Goal: Task Accomplishment & Management: Complete application form

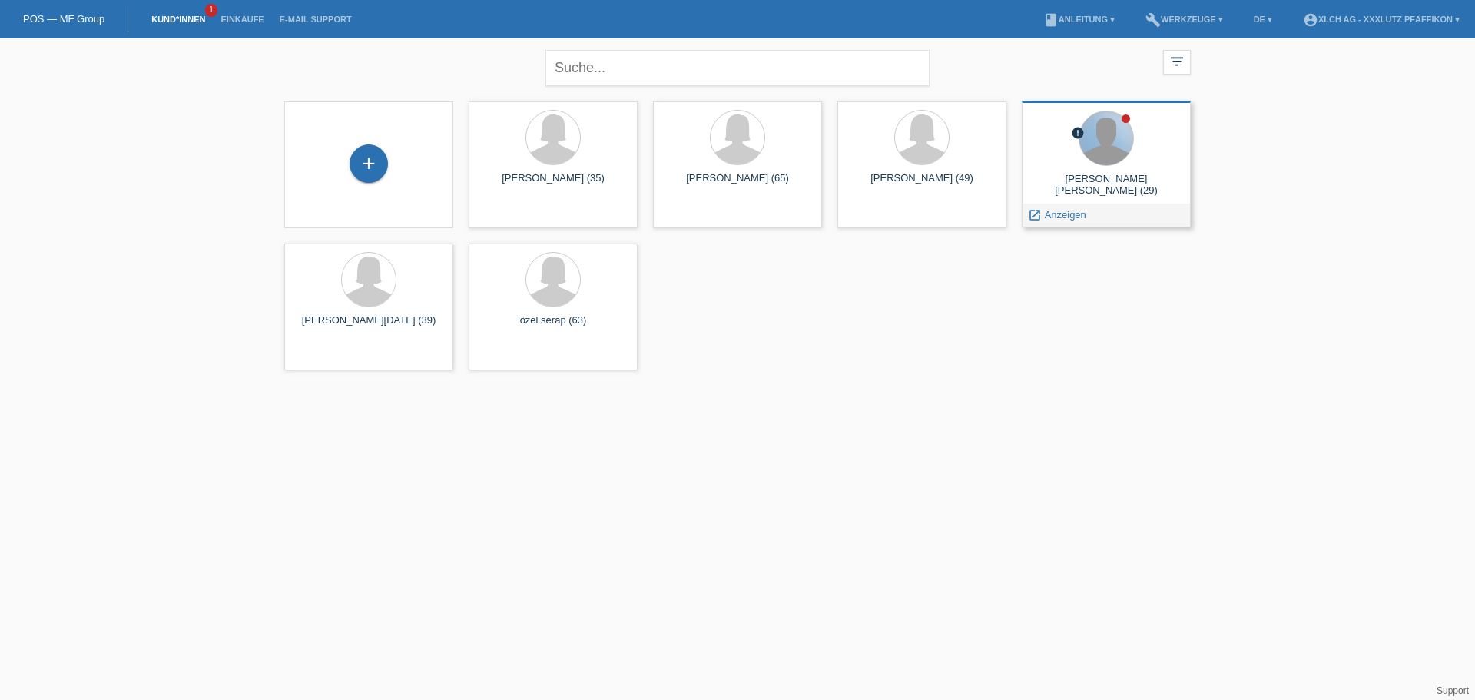
click at [1111, 147] on div at bounding box center [1106, 138] width 54 height 54
click at [1058, 212] on span "Anzeigen" at bounding box center [1065, 215] width 41 height 12
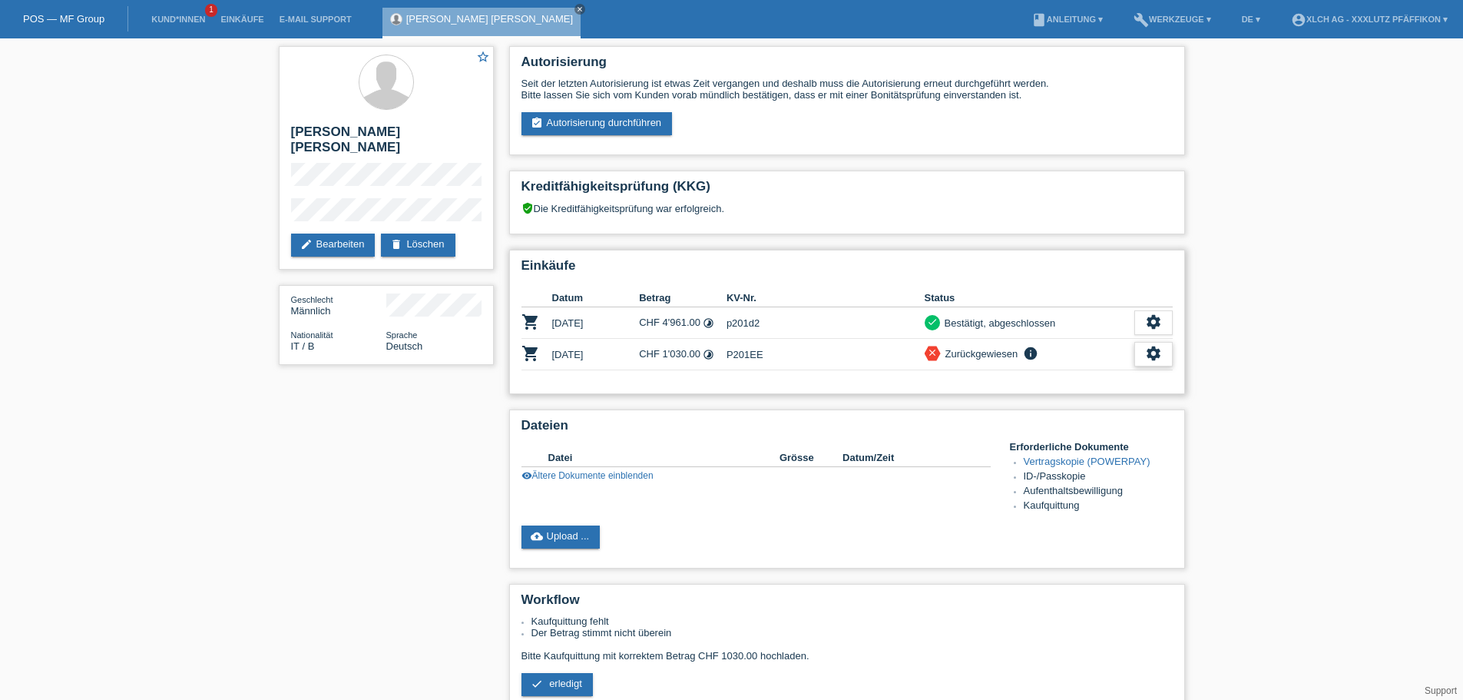
click at [1155, 353] on icon "settings" at bounding box center [1153, 353] width 17 height 17
click at [735, 359] on td "P201EE" at bounding box center [826, 354] width 198 height 31
drag, startPoint x: 727, startPoint y: 352, endPoint x: 757, endPoint y: 354, distance: 30.0
click at [769, 356] on td "P201EE" at bounding box center [826, 354] width 198 height 31
copy td "P201EE"
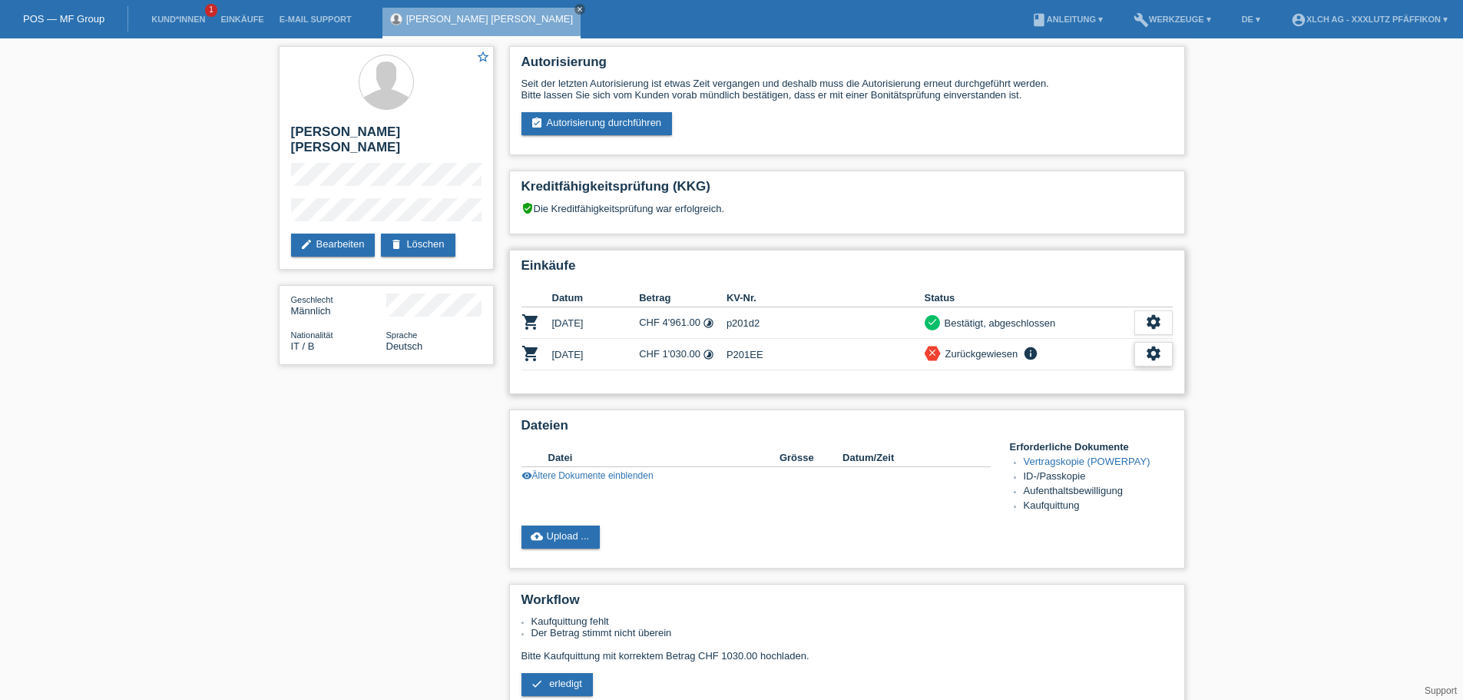
click at [1158, 347] on icon "settings" at bounding box center [1153, 353] width 17 height 17
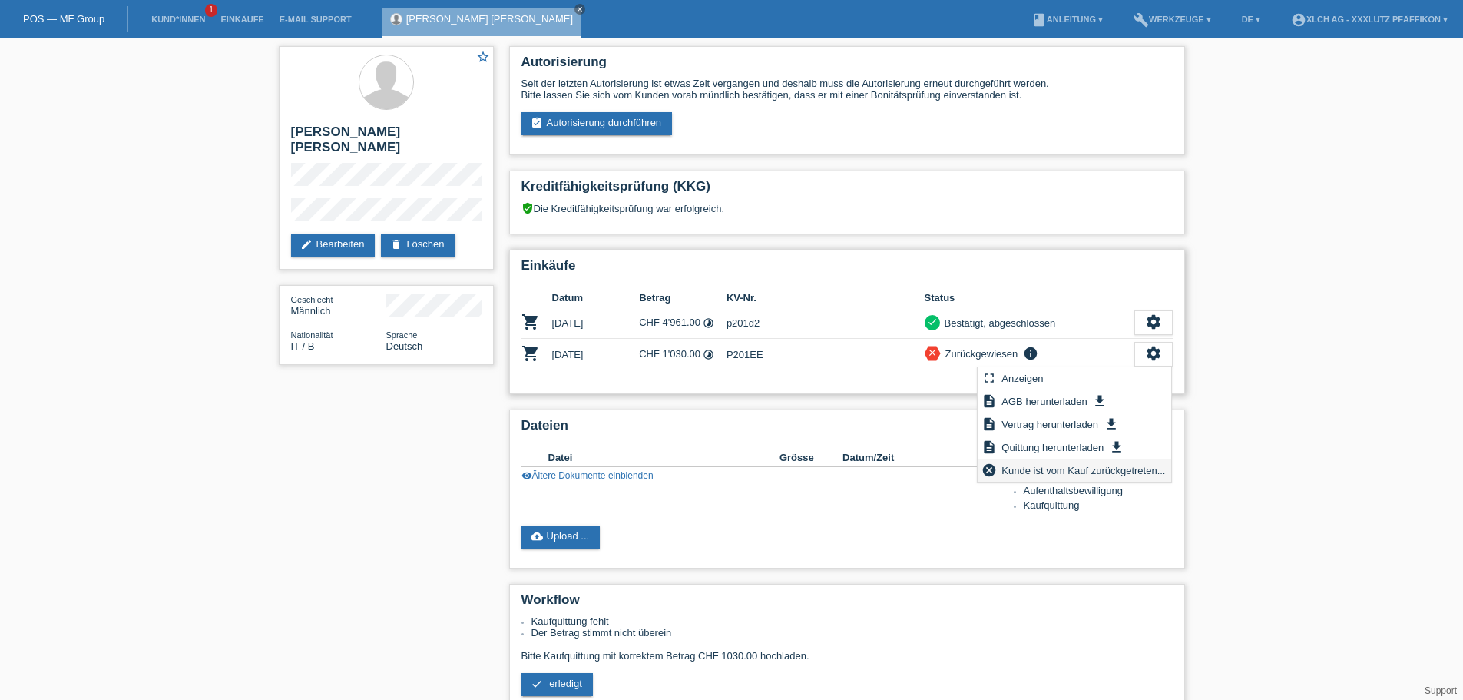
click at [1070, 469] on span "Kunde ist vom Kauf zurückgetreten..." at bounding box center [1083, 470] width 168 height 18
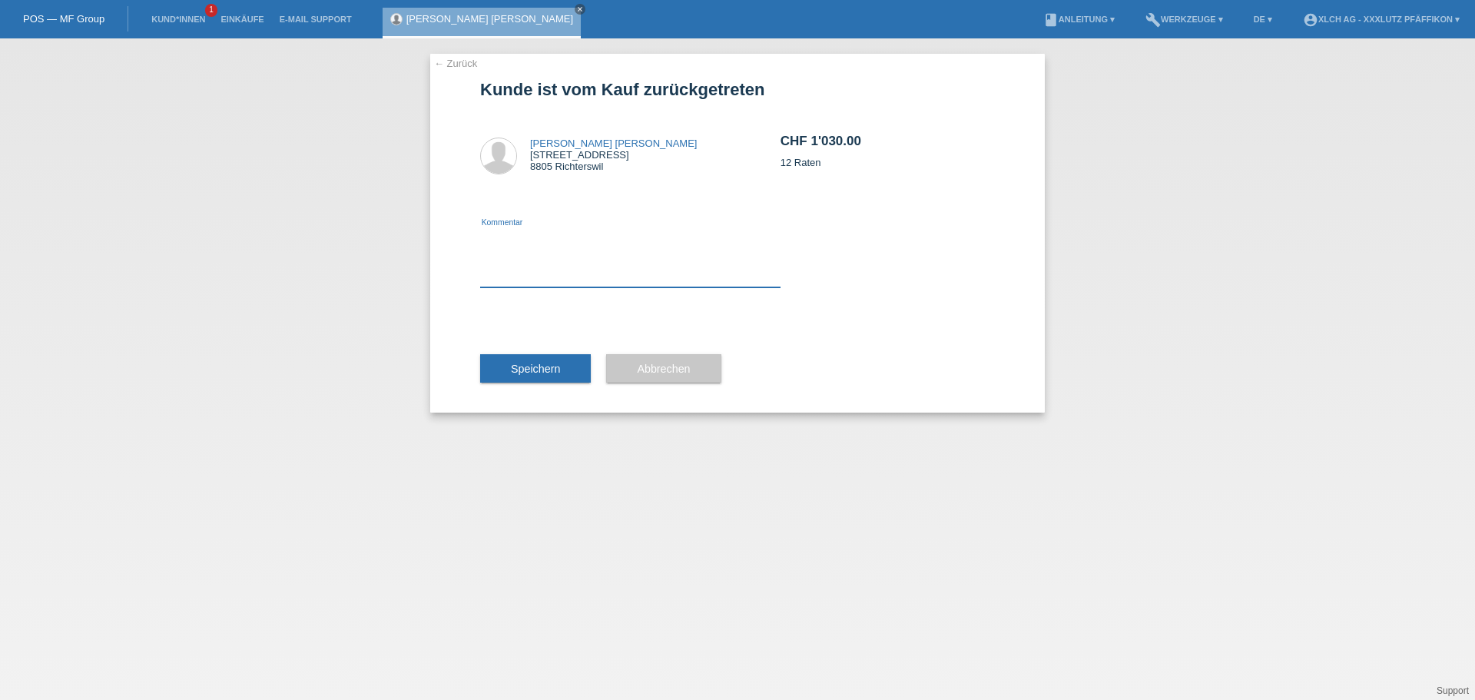
click at [512, 274] on textarea at bounding box center [630, 257] width 300 height 59
type textarea "Storno"
click at [517, 368] on span "Speichern" at bounding box center [535, 369] width 49 height 12
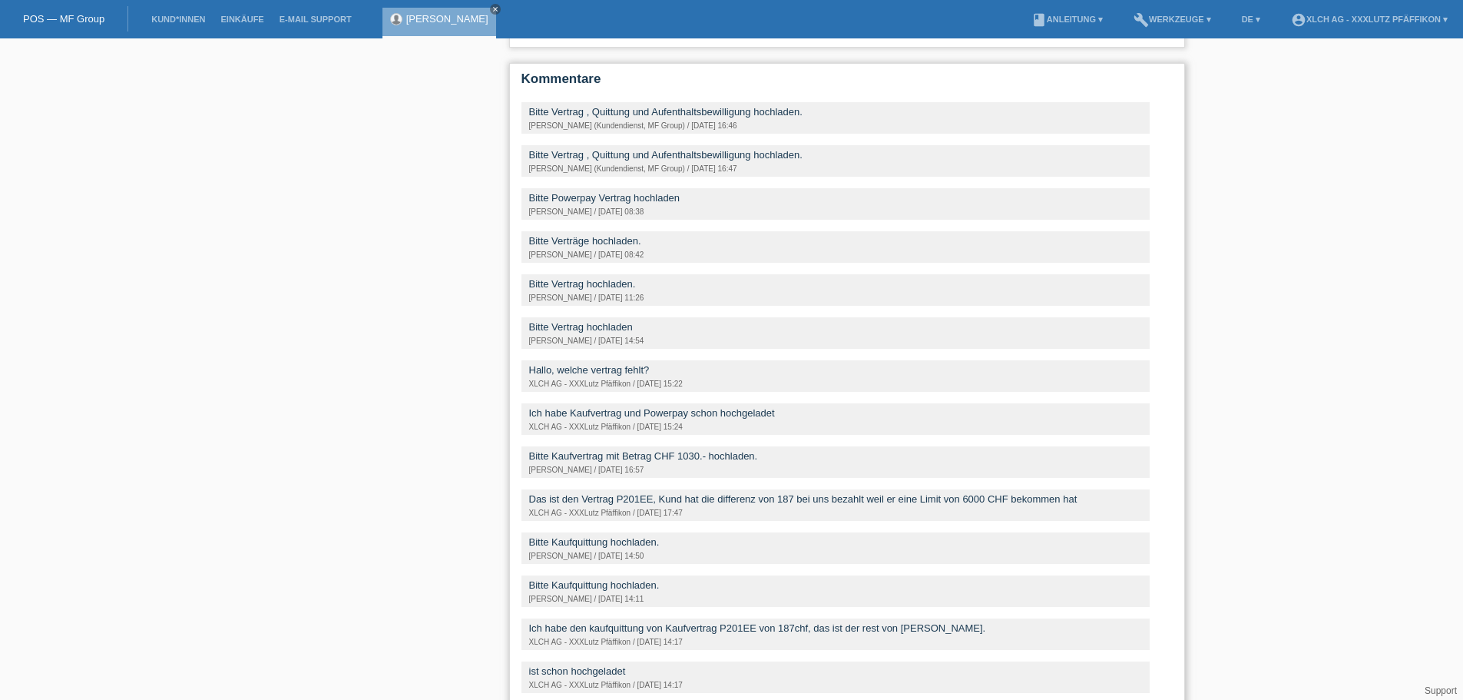
scroll to position [664, 0]
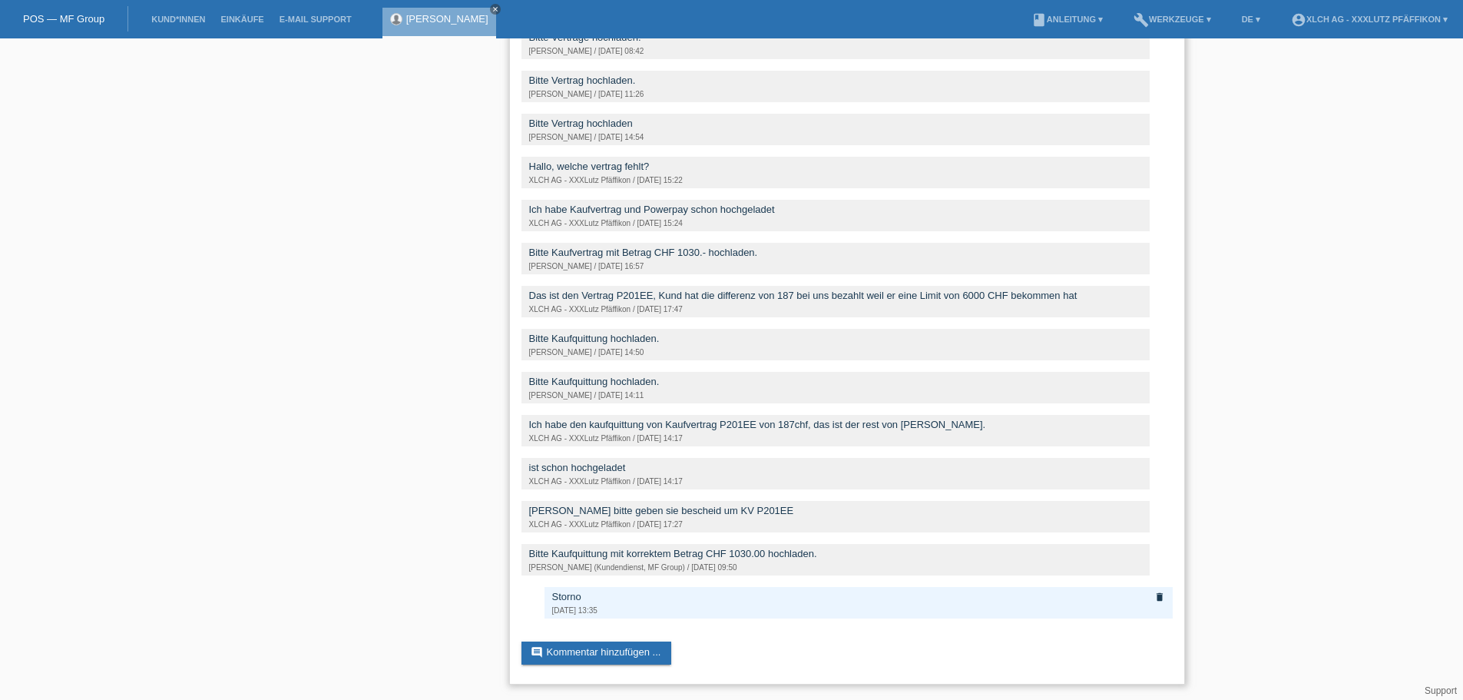
click at [950, 598] on div "Storno" at bounding box center [858, 597] width 613 height 12
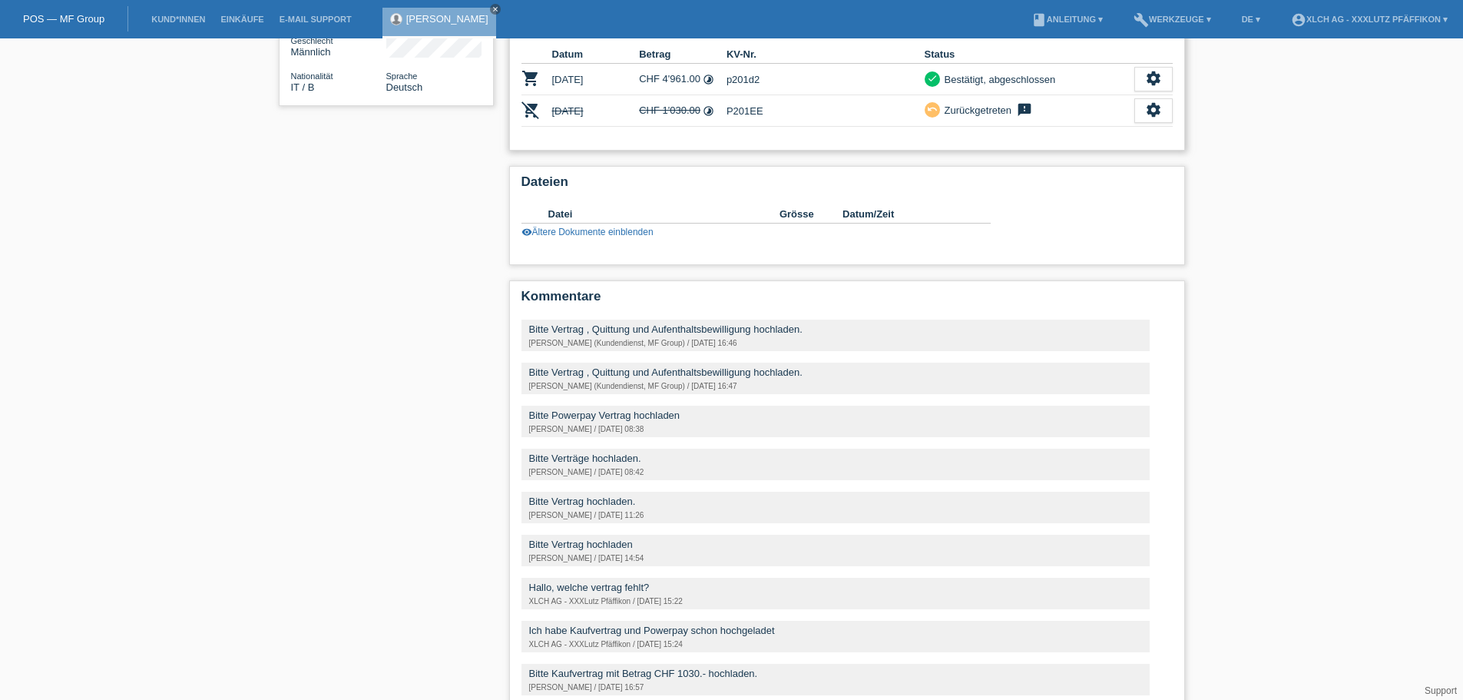
scroll to position [0, 0]
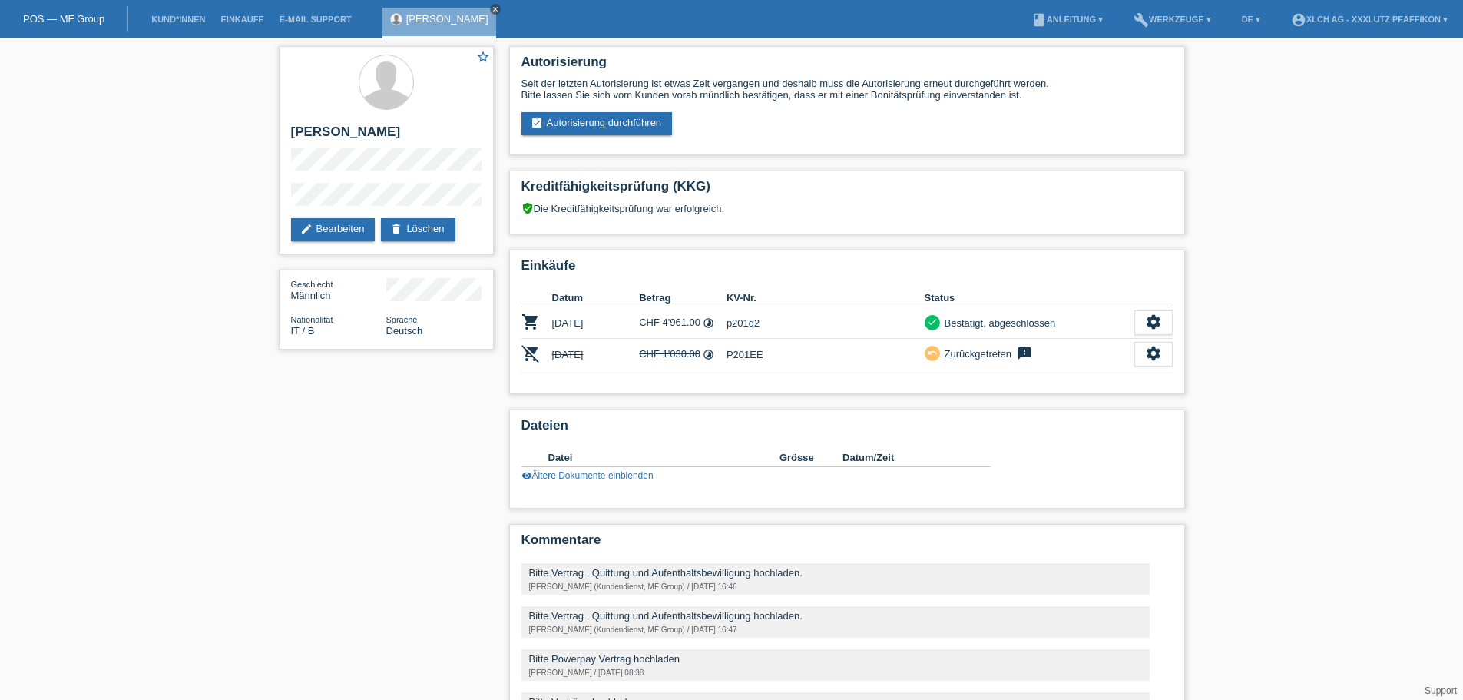
click at [499, 5] on icon "close" at bounding box center [496, 9] width 8 height 8
click at [86, 18] on link "POS — MF Group" at bounding box center [63, 19] width 81 height 12
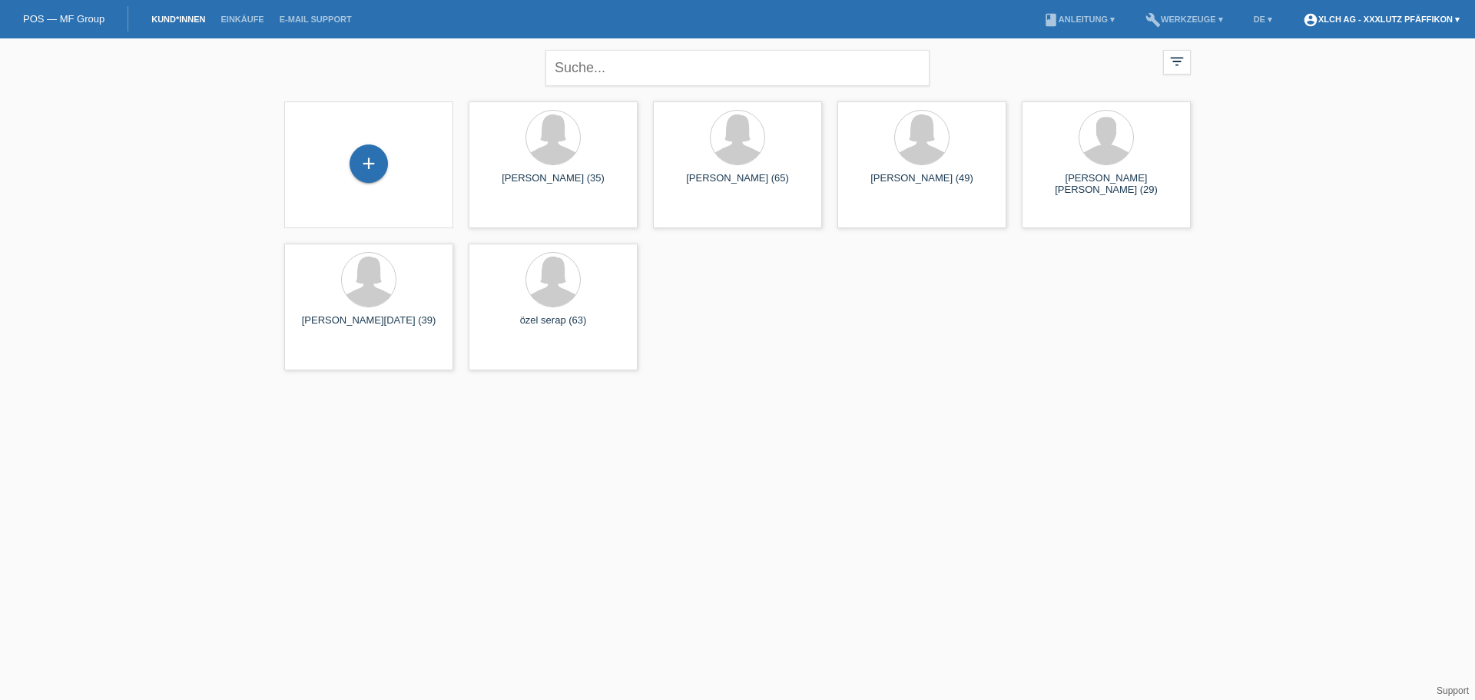
click at [1407, 20] on link "account_circle XLCH AG - XXXLutz Pfäffikon ▾" at bounding box center [1381, 19] width 172 height 9
click at [1332, 15] on link "account_circle XLCH AG - XXXLutz Pfäffikon ▾" at bounding box center [1381, 19] width 172 height 9
click at [1288, 81] on link "Logout" at bounding box center [1301, 80] width 31 height 12
click at [376, 164] on div "+" at bounding box center [368, 163] width 38 height 38
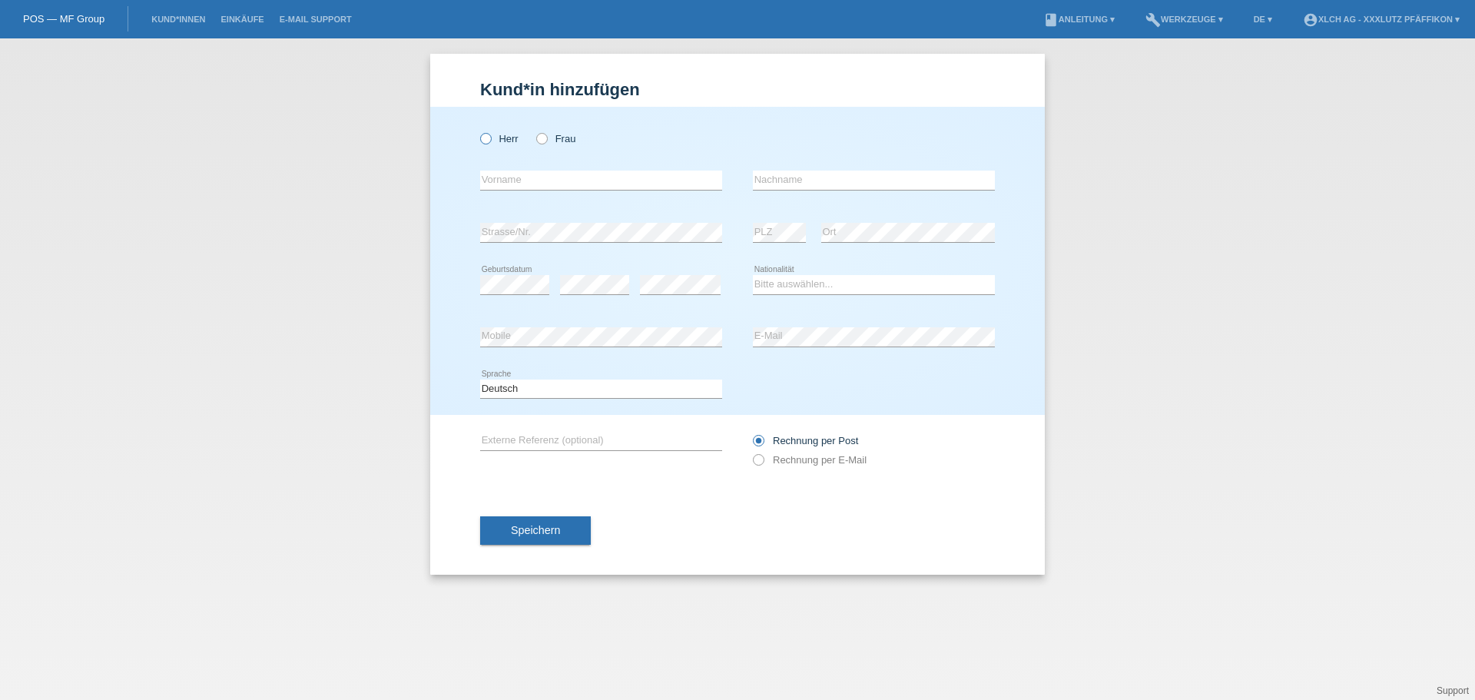
click at [478, 131] on icon at bounding box center [478, 131] width 0 height 0
click at [483, 137] on input "Herr" at bounding box center [485, 138] width 10 height 10
radio input "true"
click at [521, 176] on input "text" at bounding box center [601, 180] width 242 height 19
type input "F"
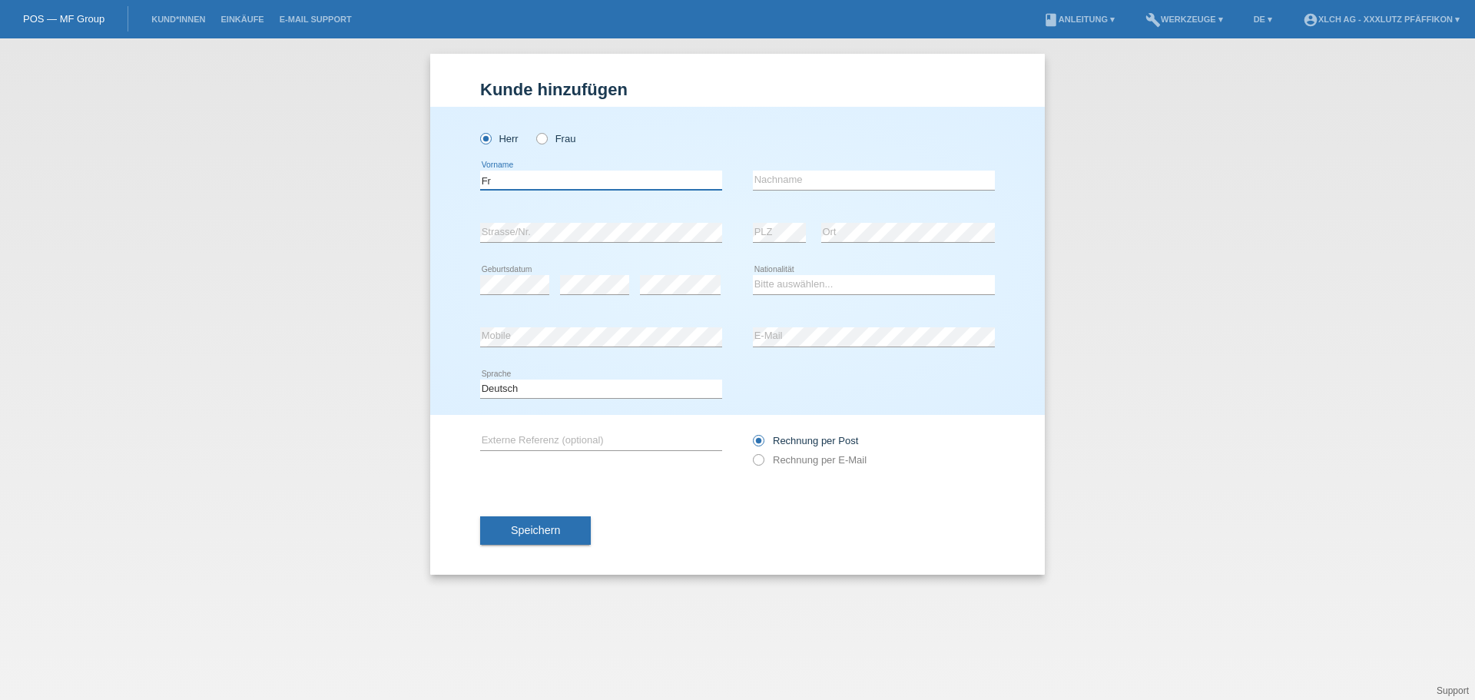
type input "F"
drag, startPoint x: 278, startPoint y: 373, endPoint x: 255, endPoint y: 237, distance: 137.9
click at [276, 370] on div "Kund*in hinzufügen Kunde hinzufügen Kundin hinzufügen Herr Frau error Vorname e…" at bounding box center [737, 368] width 1475 height 661
click at [1382, 133] on div "Kund*in hinzufügen Kunde hinzufügen Kundin hinzufügen Herr Frau error Vorname e…" at bounding box center [737, 368] width 1475 height 661
drag, startPoint x: 259, startPoint y: 475, endPoint x: 261, endPoint y: 442, distance: 33.9
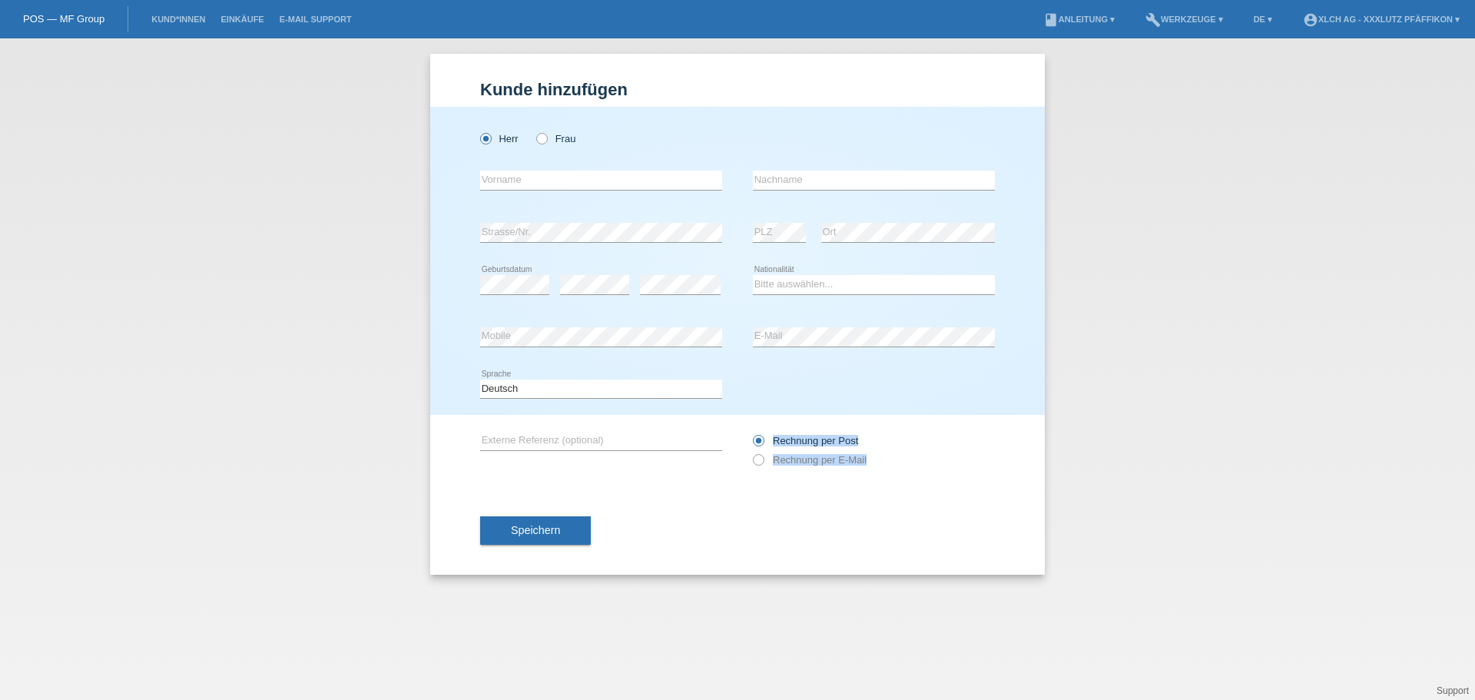
click at [260, 460] on div "Kund*in hinzufügen Kunde hinzufügen Kundin hinzufügen Herr Frau error Vorname e…" at bounding box center [737, 368] width 1475 height 661
click at [574, 174] on input "text" at bounding box center [601, 180] width 242 height 19
type input "F"
type input "Francesco"
click at [788, 184] on input "text" at bounding box center [874, 180] width 242 height 19
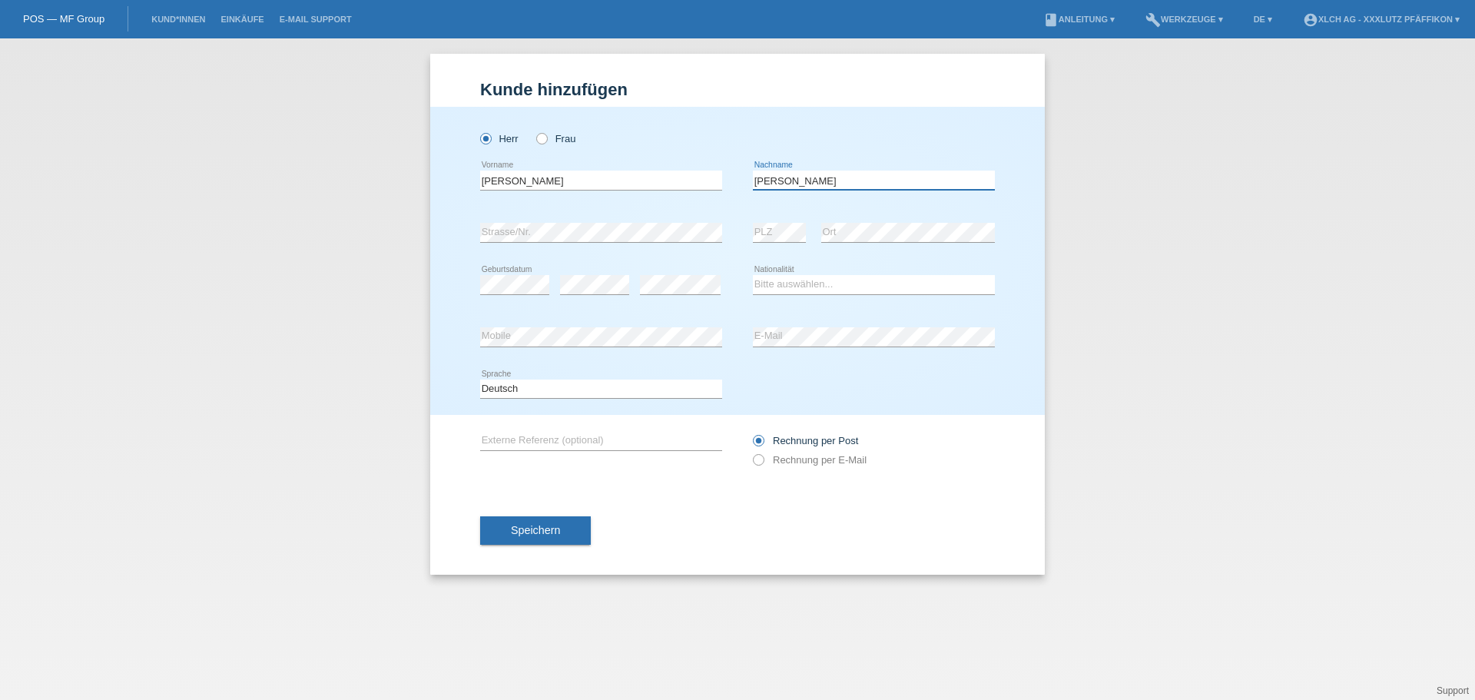
type input "Lembo"
click at [795, 280] on select "Bitte auswählen... Schweiz Deutschland Liechtenstein Österreich ------------ Af…" at bounding box center [874, 284] width 242 height 18
select select "IT"
click at [753, 275] on select "Bitte auswählen... Schweiz Deutschland Liechtenstein Österreich ------------ Af…" at bounding box center [874, 284] width 242 height 18
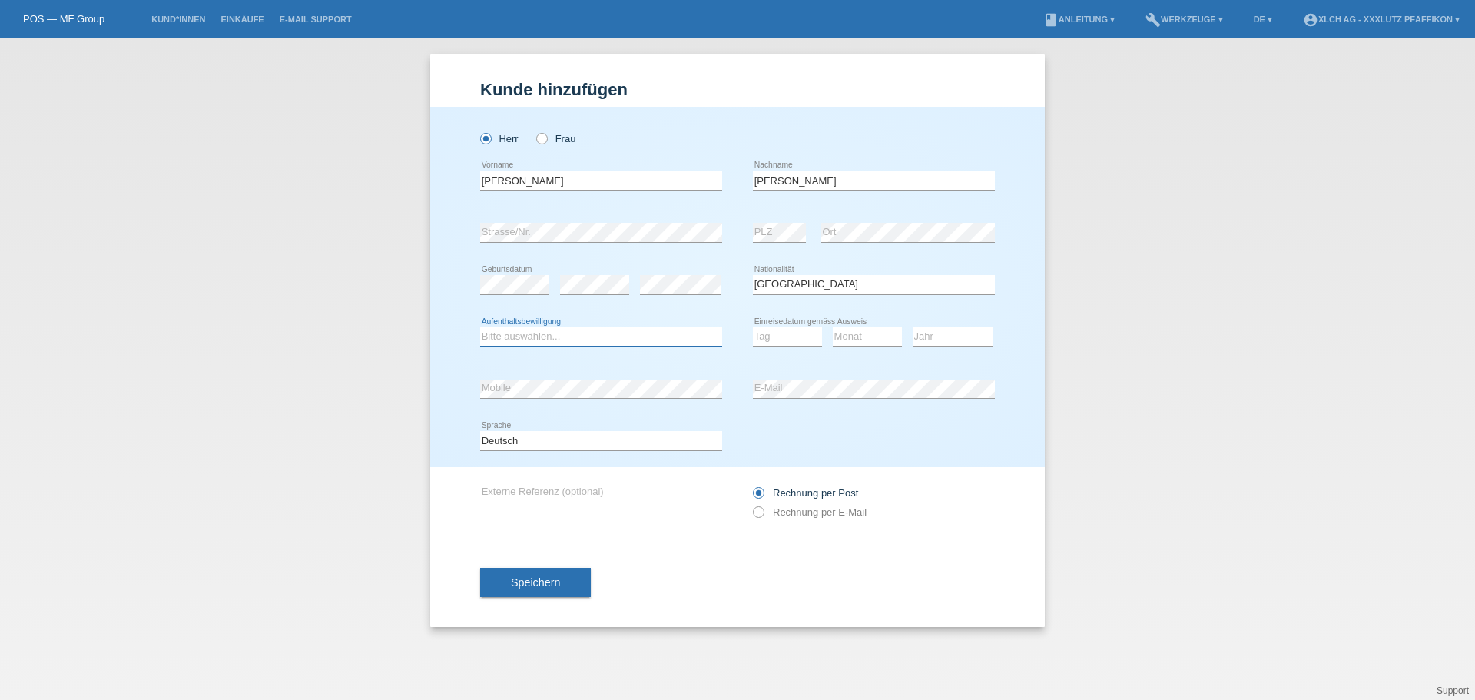
click at [511, 336] on select "Bitte auswählen... C B B - Flüchtlingsstatus Andere" at bounding box center [601, 336] width 242 height 18
select select "C"
click at [480, 327] on select "Bitte auswählen... C B B - Flüchtlingsstatus Andere" at bounding box center [601, 336] width 242 height 18
click at [789, 333] on select "Tag 01 02 03 04 05 06 07 08 09 10 11" at bounding box center [787, 336] width 69 height 18
select select "03"
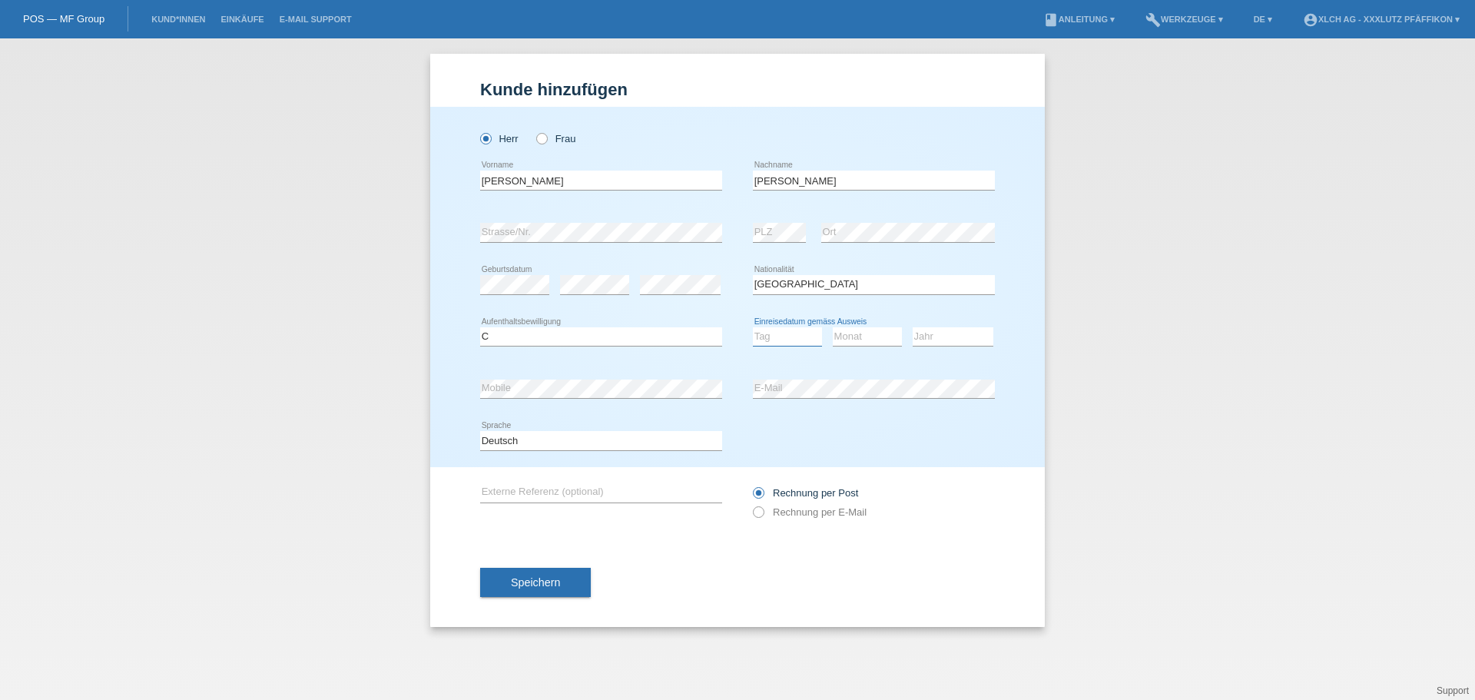
click at [753, 327] on select "Tag 01 02 03 04 05 06 07 08 09 10 11" at bounding box center [787, 336] width 69 height 18
click at [862, 343] on select "Monat 01 02 03 04 05 06 07 08 09 10 11" at bounding box center [867, 336] width 69 height 18
select select "08"
click at [833, 327] on select "Monat 01 02 03 04 05 06 07 08 09 10 11" at bounding box center [867, 336] width 69 height 18
click at [934, 333] on select "Jahr 2025 2024 2023 2022 2021 2020 2019 2018 2017 2016 2015 2014 2013 2012 2011…" at bounding box center [952, 336] width 81 height 18
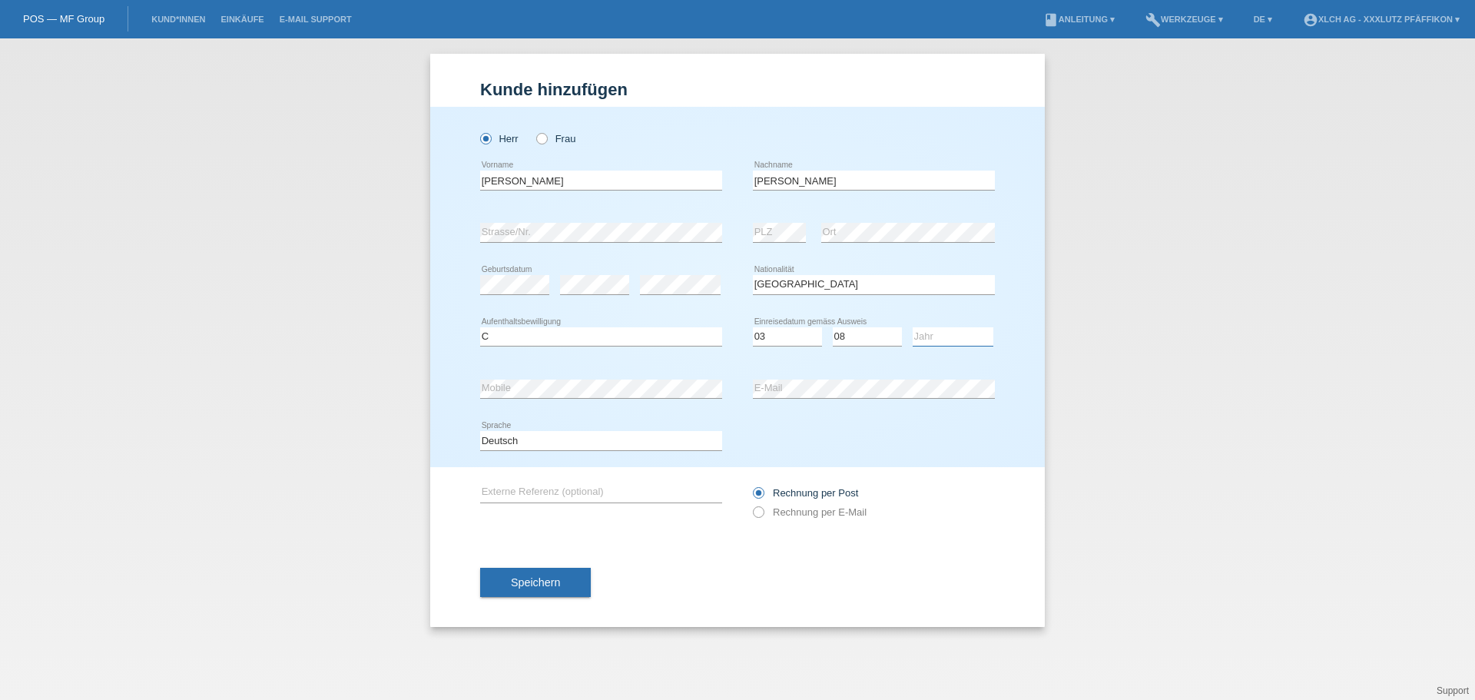
select select "1974"
click at [912, 327] on select "Jahr 2025 2024 2023 2022 2021 2020 2019 2018 2017 2016 2015 2014 2013 2012 2011…" at bounding box center [952, 336] width 81 height 18
click at [555, 581] on span "Speichern" at bounding box center [535, 582] width 49 height 12
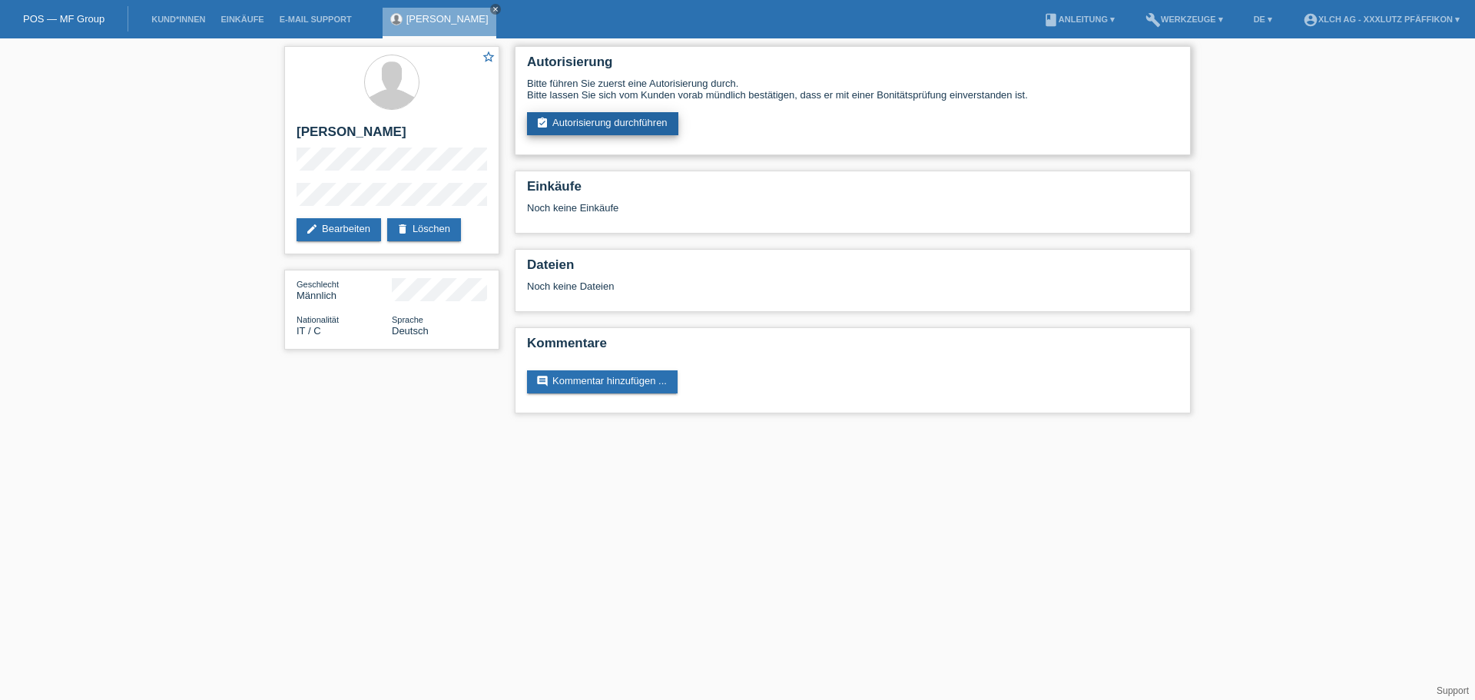
click at [598, 119] on link "assignment_turned_in Autorisierung durchführen" at bounding box center [602, 123] width 151 height 23
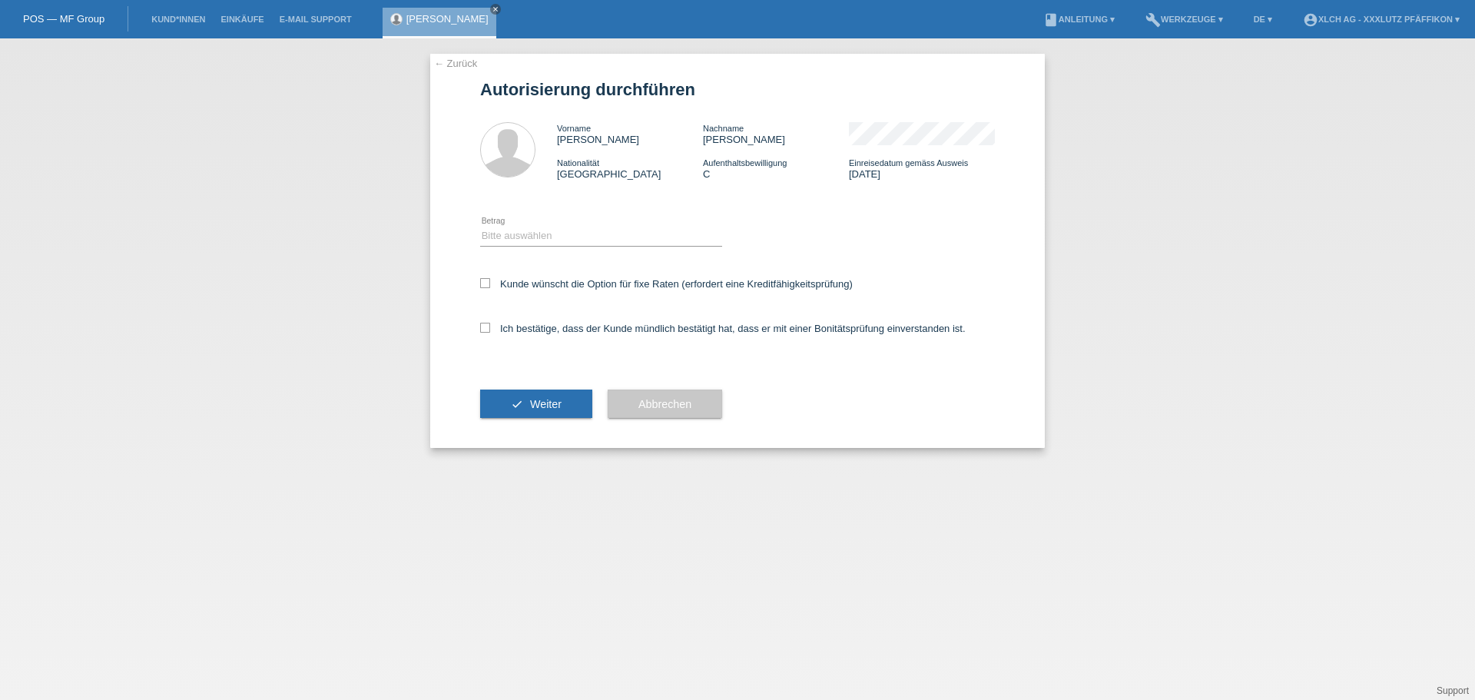
drag, startPoint x: 486, startPoint y: 287, endPoint x: 483, endPoint y: 304, distance: 17.2
click at [487, 287] on icon at bounding box center [485, 283] width 10 height 10
click at [487, 287] on input "Kunde wünscht die Option für fixe Raten (erfordert eine Kreditfähigkeitsprüfung)" at bounding box center [485, 283] width 10 height 10
checkbox input "true"
click at [485, 333] on label "Ich bestätige, dass der Kunde mündlich bestätigt hat, dass er mit einer Bonität…" at bounding box center [722, 329] width 485 height 12
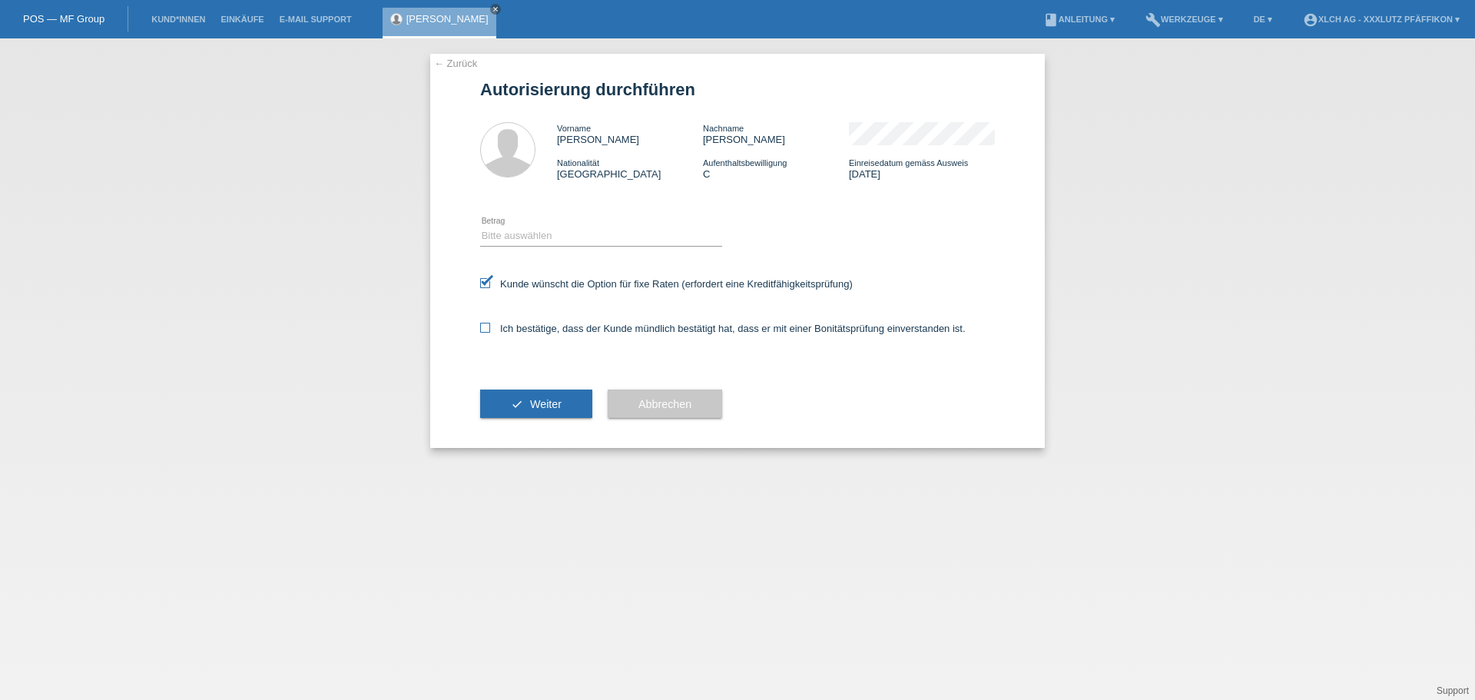
click at [485, 333] on input "Ich bestätige, dass der Kunde mündlich bestätigt hat, dass er mit einer Bonität…" at bounding box center [485, 328] width 10 height 10
checkbox input "true"
click at [528, 237] on select "Bitte auswählen CHF 1.00 - CHF 499.00 CHF 500.00 - CHF 1'999.00 CHF 2'000.00 - …" at bounding box center [601, 236] width 242 height 18
select select "3"
click at [480, 227] on select "Bitte auswählen CHF 1.00 - CHF 499.00 CHF 500.00 - CHF 1'999.00 CHF 2'000.00 - …" at bounding box center [601, 236] width 242 height 18
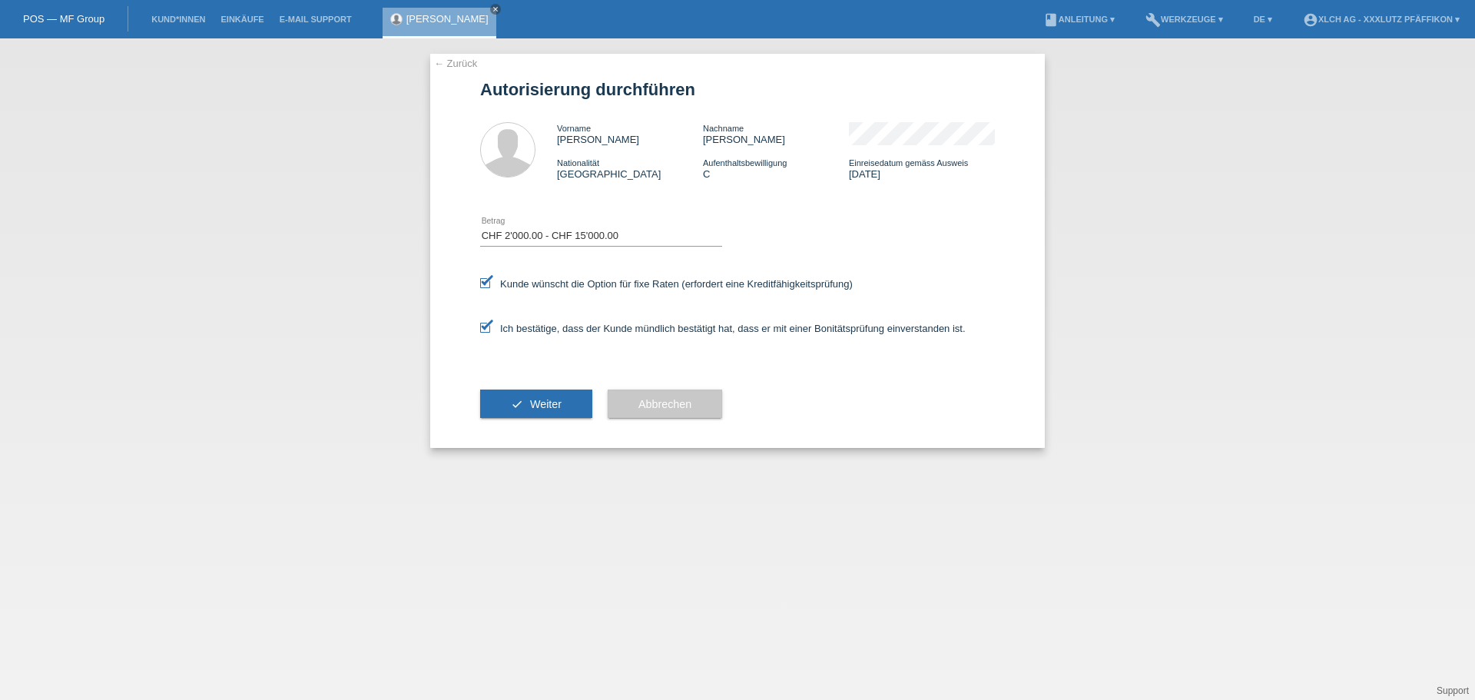
click at [554, 403] on span "Weiter" at bounding box center [545, 404] width 31 height 12
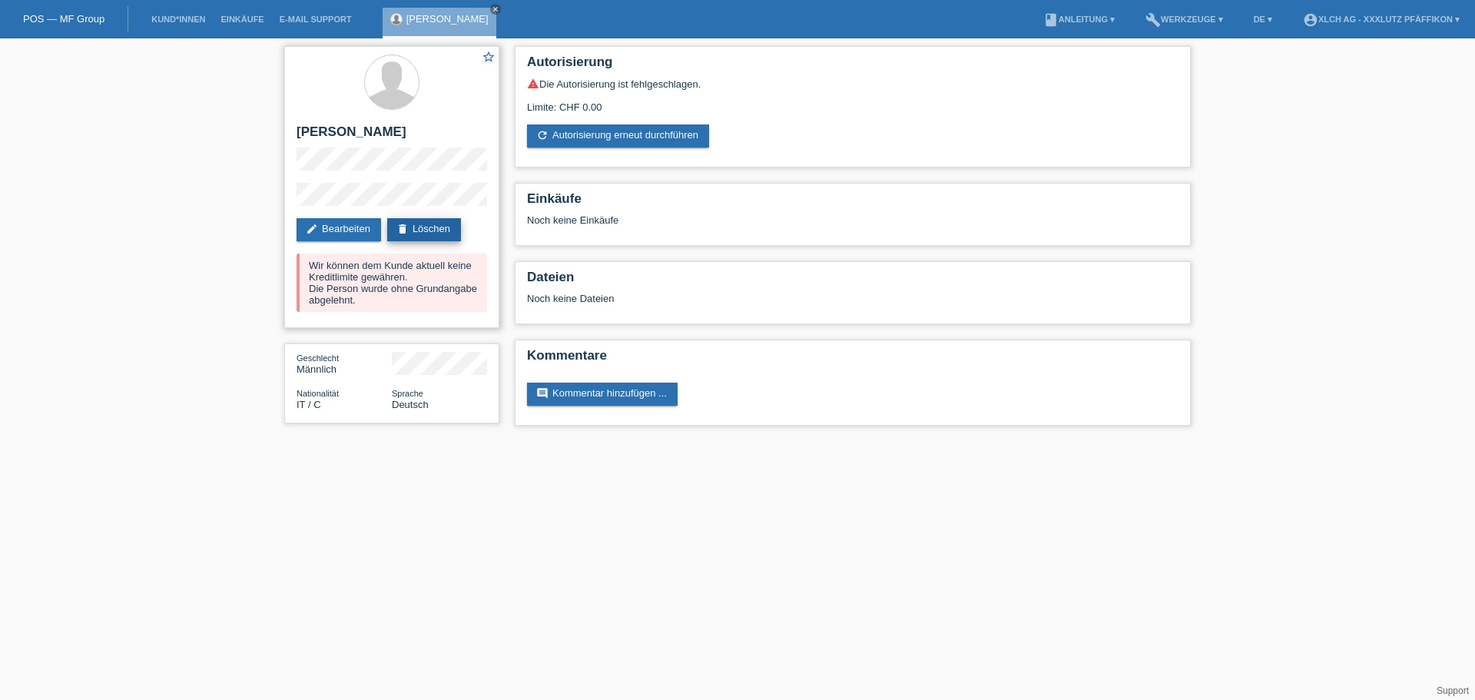
click at [437, 227] on link "delete Löschen" at bounding box center [424, 229] width 74 height 23
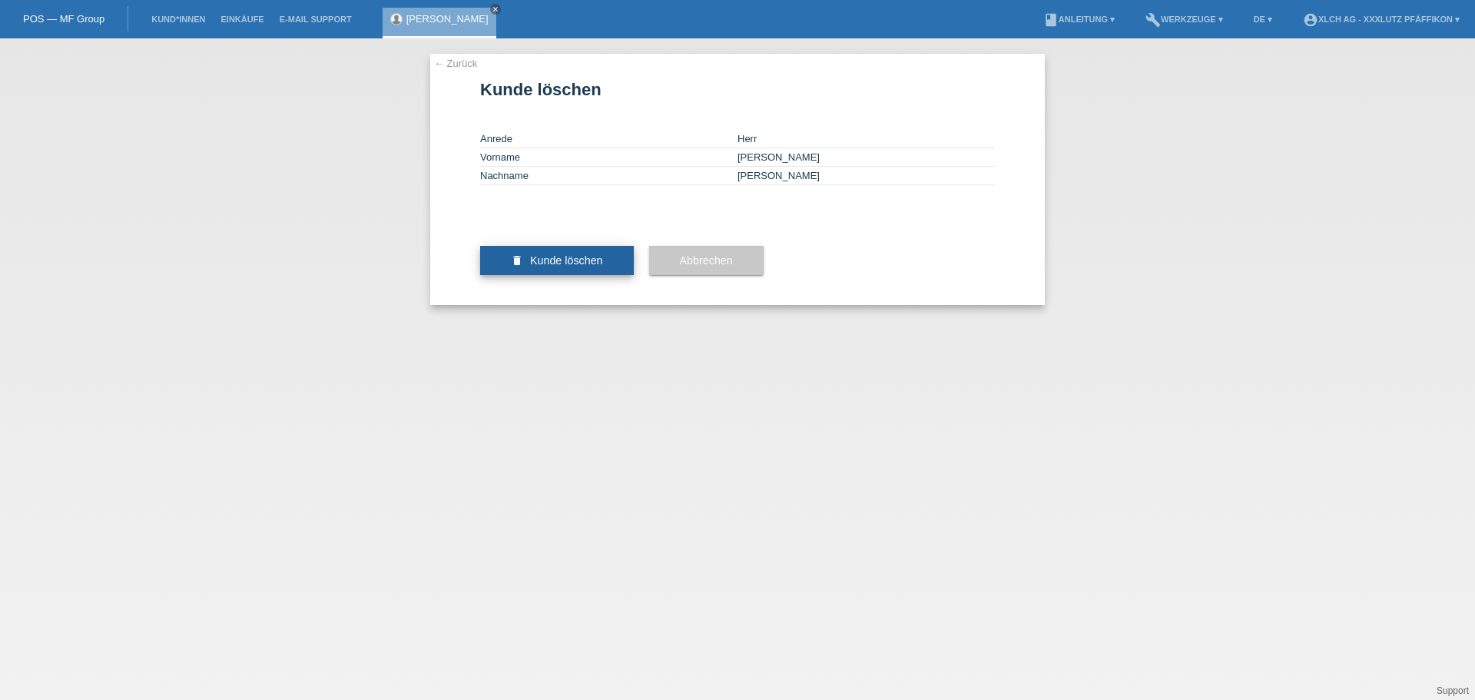
click at [549, 267] on span "Kunde löschen" at bounding box center [566, 260] width 73 height 12
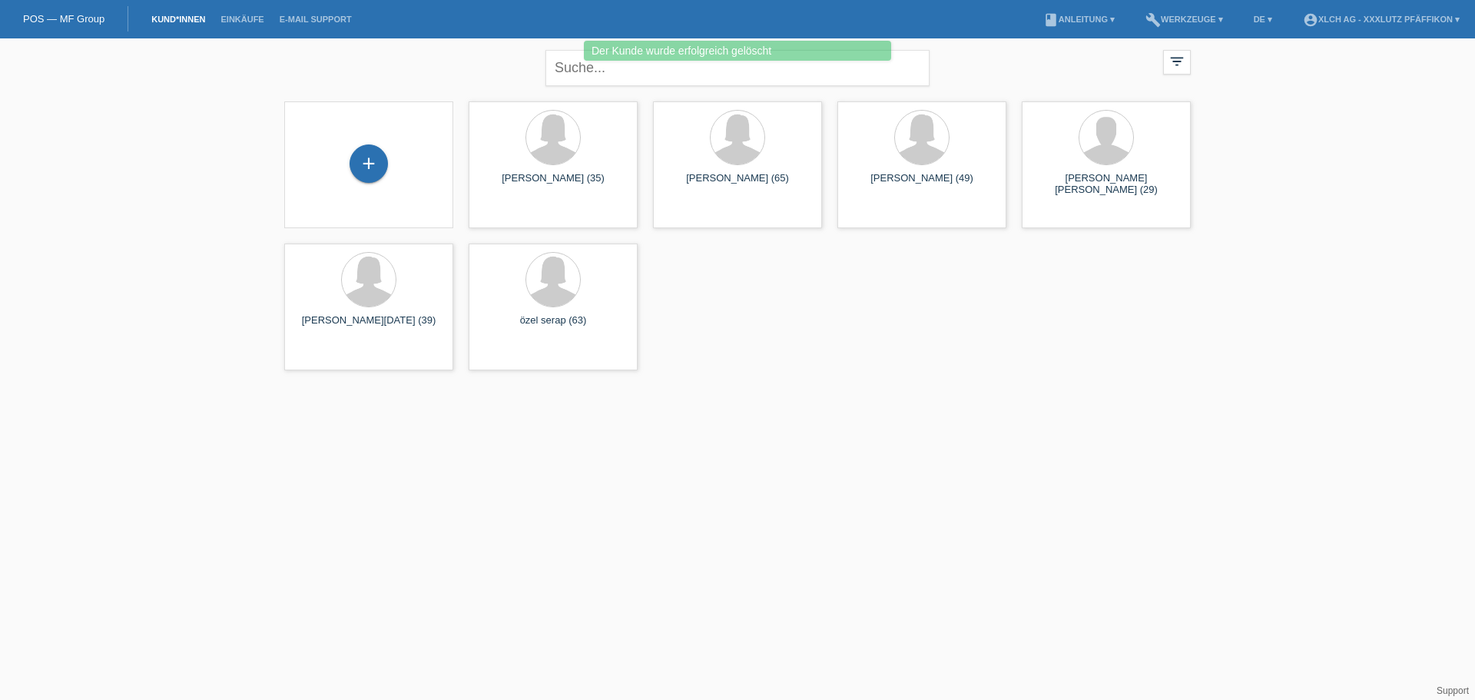
click at [864, 305] on div "+ [PERSON_NAME] (35) launch Anzeigen launch" at bounding box center [738, 236] width 922 height 284
click at [1317, 171] on div "close filter_list view_module Alle Kund*innen anzeigen star Markierte [PERSON_N…" at bounding box center [737, 207] width 1475 height 339
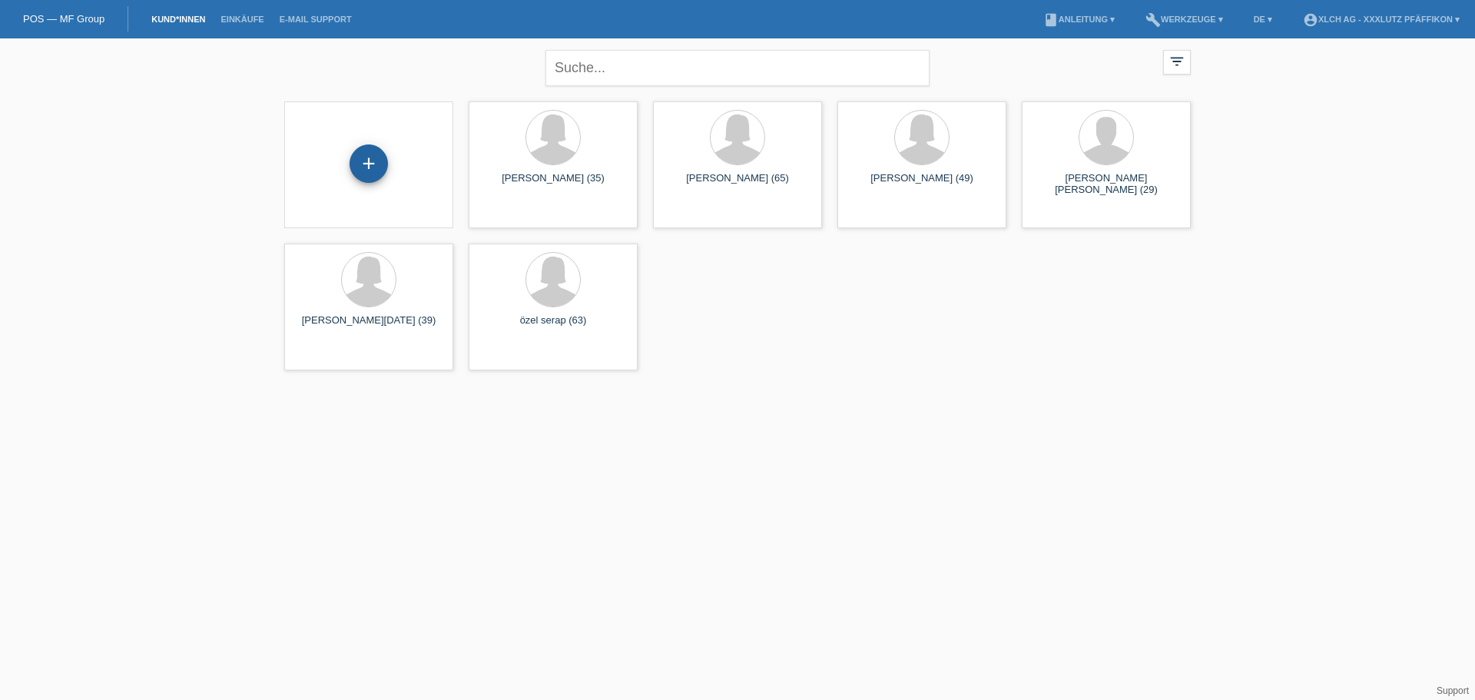
click at [369, 160] on div "+" at bounding box center [368, 163] width 38 height 38
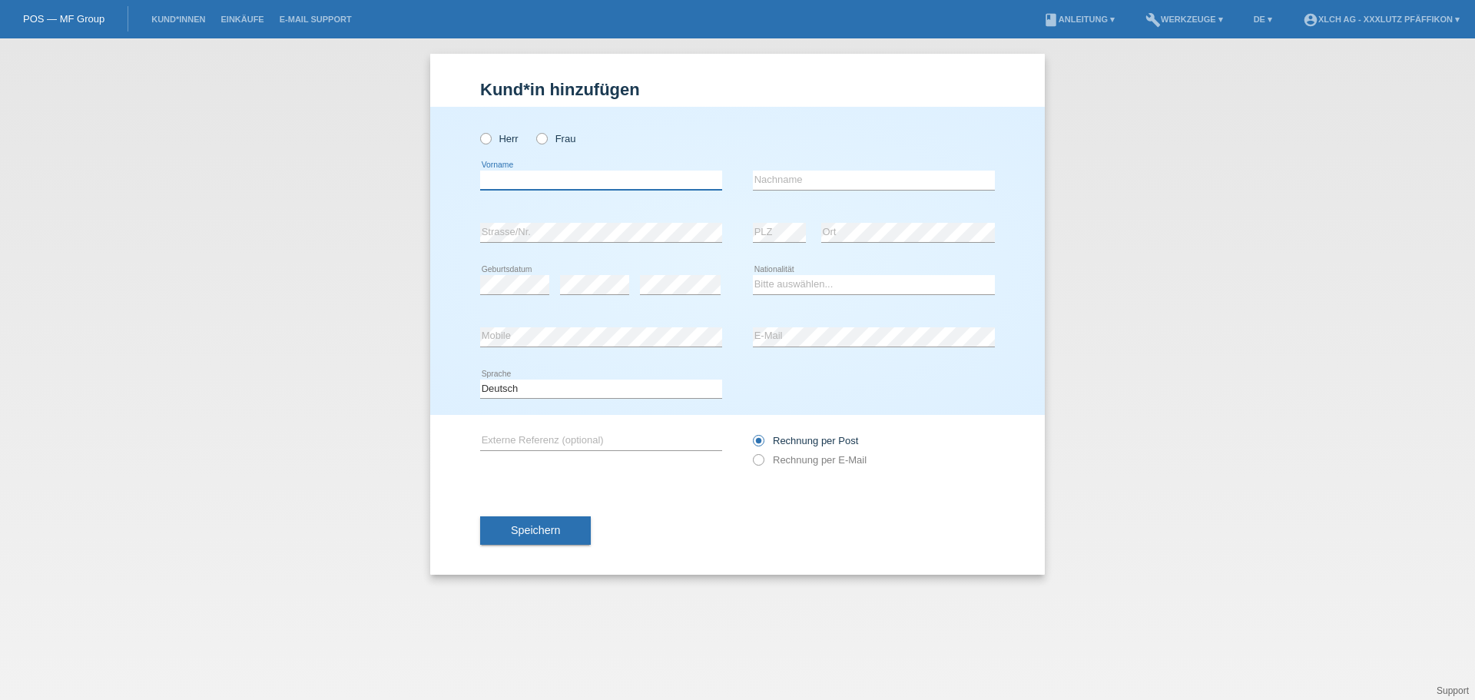
click at [555, 187] on input "text" at bounding box center [601, 180] width 242 height 19
click at [631, 182] on input "text" at bounding box center [601, 180] width 242 height 19
click at [816, 181] on input "text" at bounding box center [874, 180] width 242 height 19
click at [602, 180] on input "text" at bounding box center [601, 180] width 242 height 19
drag, startPoint x: 900, startPoint y: 283, endPoint x: 910, endPoint y: 286, distance: 10.2
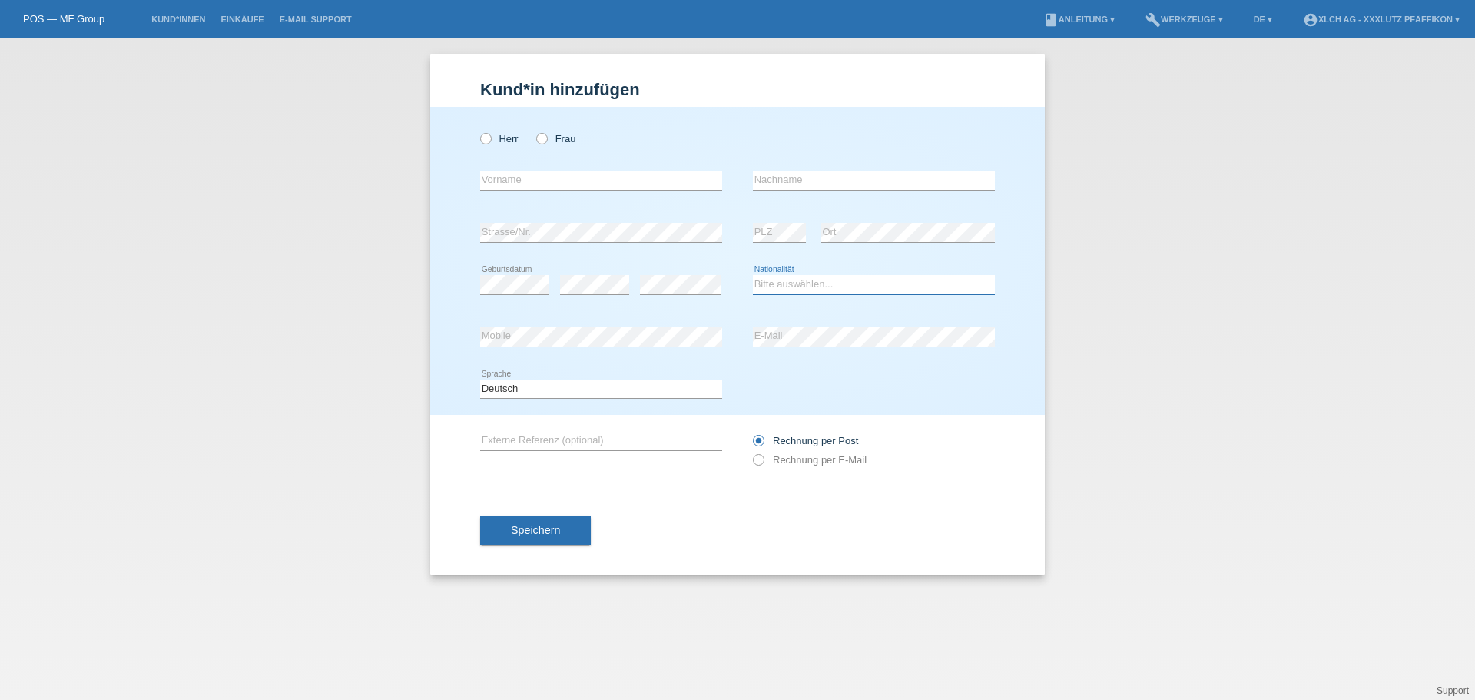
click at [900, 283] on select "Bitte auswählen... Schweiz Deutschland Liechtenstein Österreich ------------ Af…" at bounding box center [874, 284] width 242 height 18
click at [565, 275] on div "error" at bounding box center [594, 285] width 69 height 52
drag, startPoint x: 778, startPoint y: 378, endPoint x: 766, endPoint y: 379, distance: 12.4
click at [779, 379] on div "Deutsch Français Italiano English error Sprache" at bounding box center [737, 389] width 515 height 52
click at [239, 281] on div "Kund*in hinzufügen Kunde hinzufügen Kundin hinzufügen Herr Frau error Vorname e…" at bounding box center [737, 368] width 1475 height 661
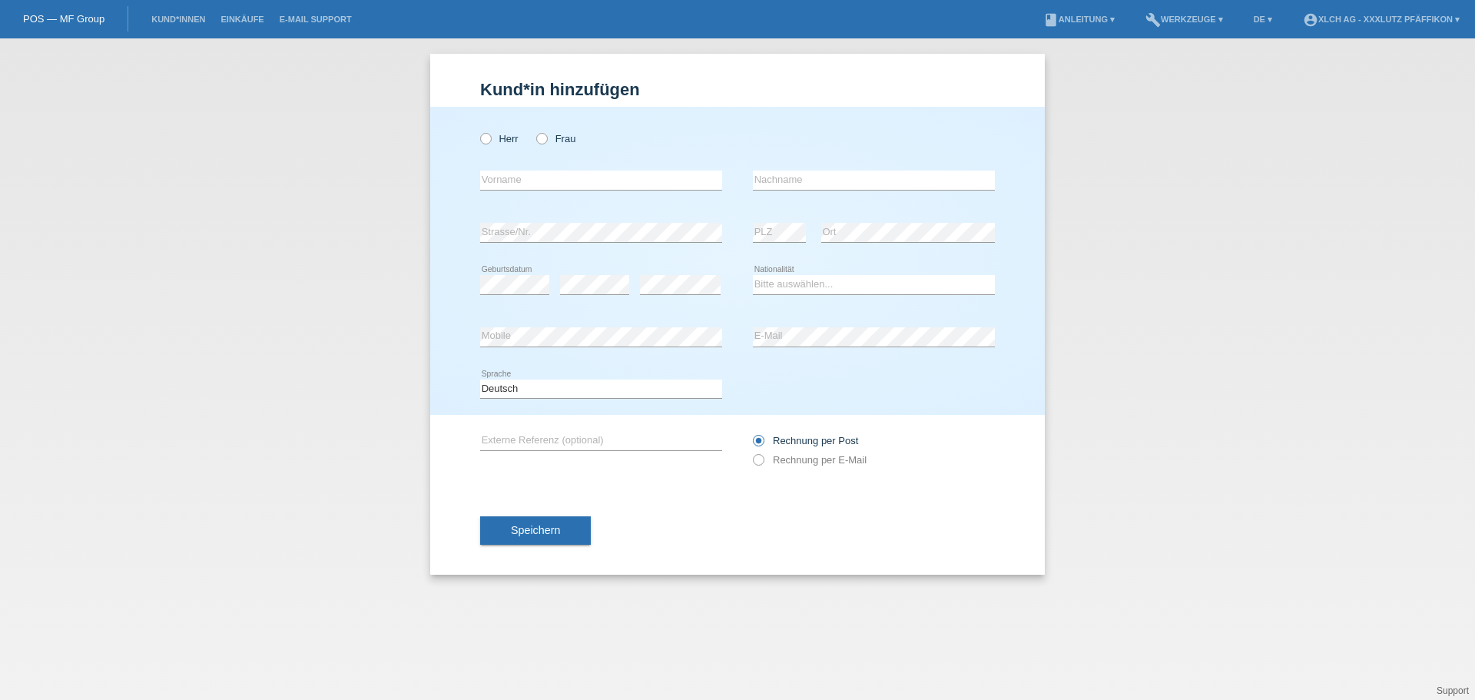
click at [549, 528] on span "Speichern" at bounding box center [535, 530] width 49 height 12
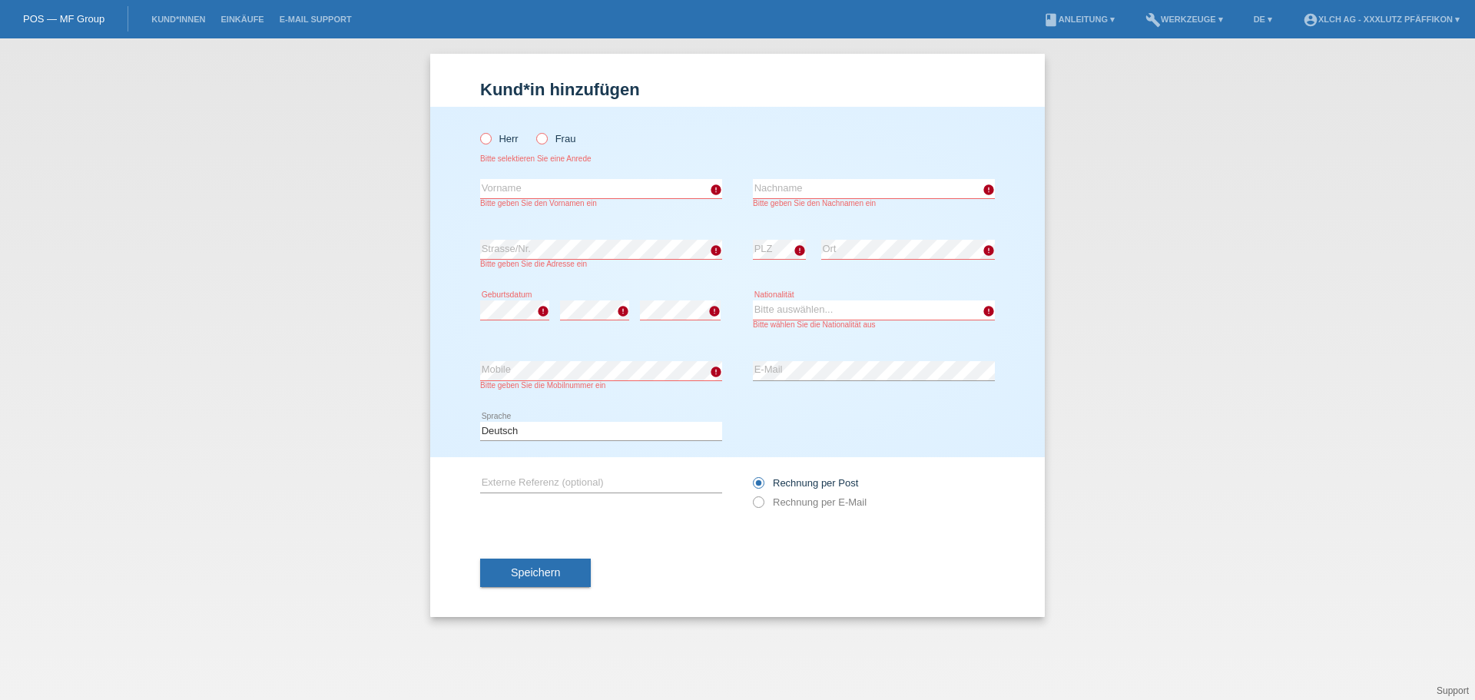
click at [206, 342] on div "Kund*in hinzufügen Kunde hinzufügen Kundin hinzufügen Herr Frau Bitte selektier…" at bounding box center [737, 368] width 1475 height 661
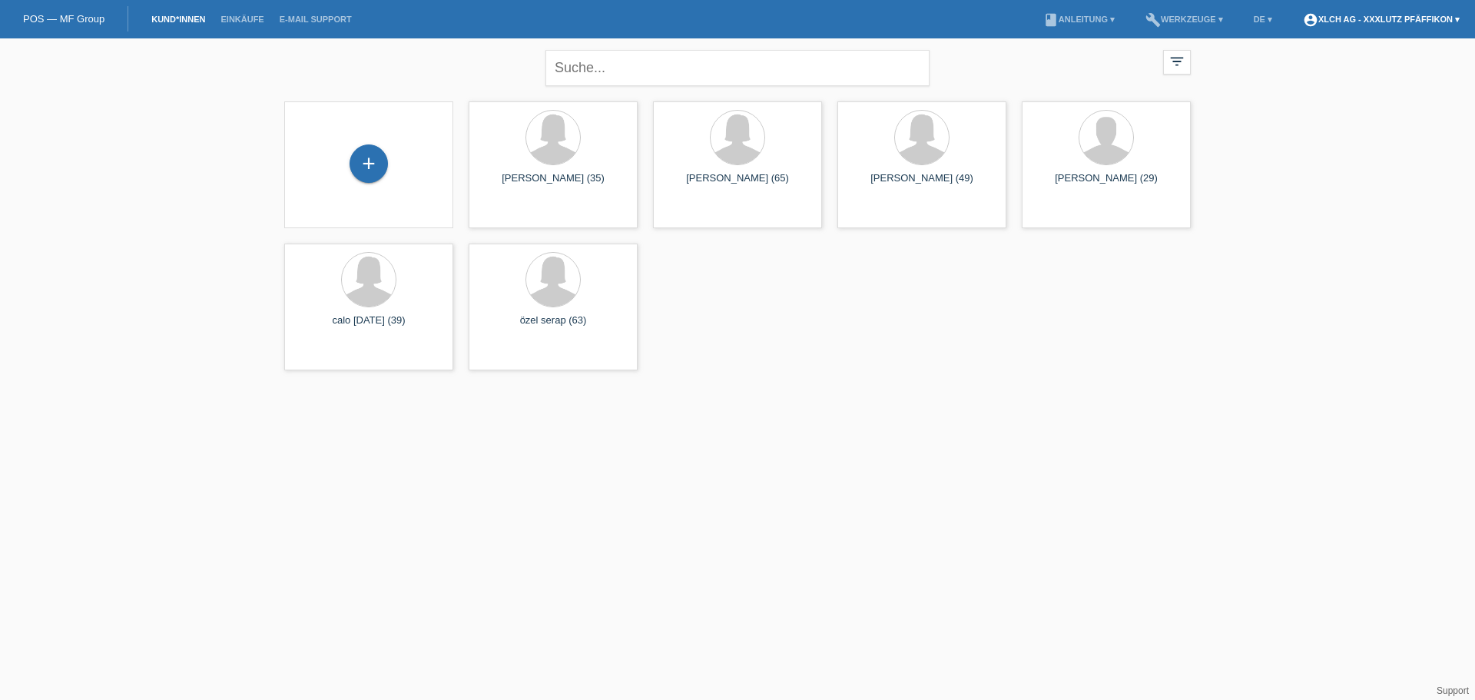
click at [1349, 20] on link "account_circle XLCH AG - XXXLutz Pfäffikon ▾" at bounding box center [1381, 19] width 172 height 9
click at [1305, 78] on link "Logout" at bounding box center [1301, 80] width 31 height 12
click at [1370, 22] on link "account_circle XLCH AG - XXXLutz Pfäffikon ▾" at bounding box center [1381, 19] width 172 height 9
click at [1302, 78] on link "Logout" at bounding box center [1301, 80] width 31 height 12
click at [283, 78] on div "close filter_list view_module Alle Kund*innen anzeigen star Markierte Kund*inne…" at bounding box center [738, 65] width 922 height 55
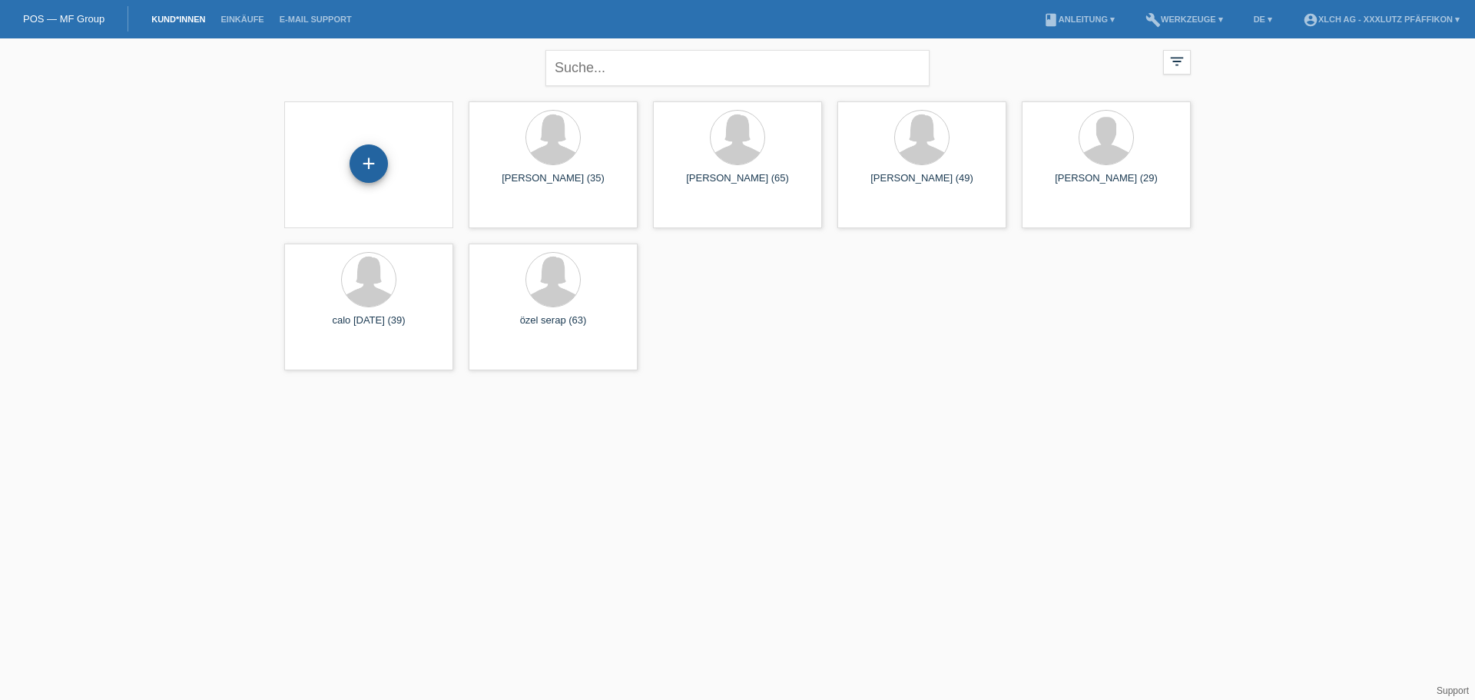
click at [363, 164] on div "+" at bounding box center [368, 163] width 38 height 38
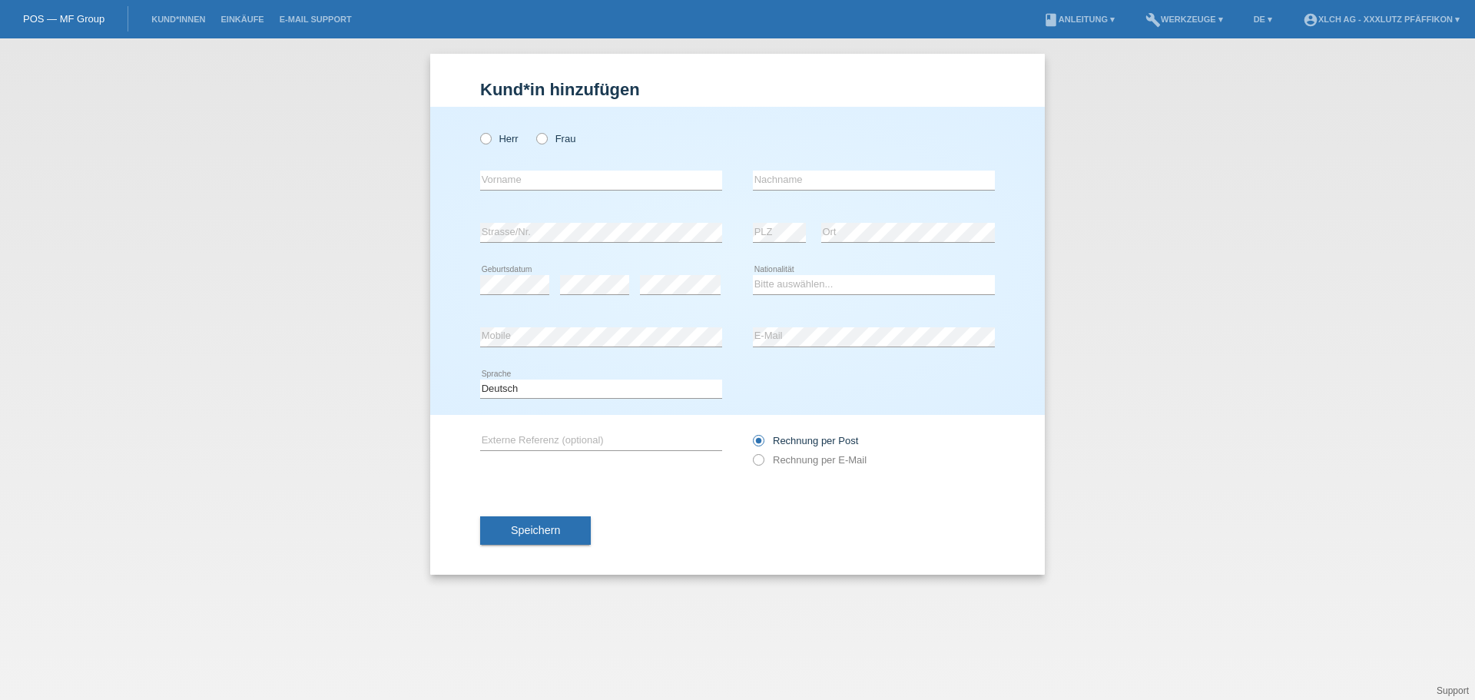
click at [84, 18] on link "POS — MF Group" at bounding box center [63, 19] width 81 height 12
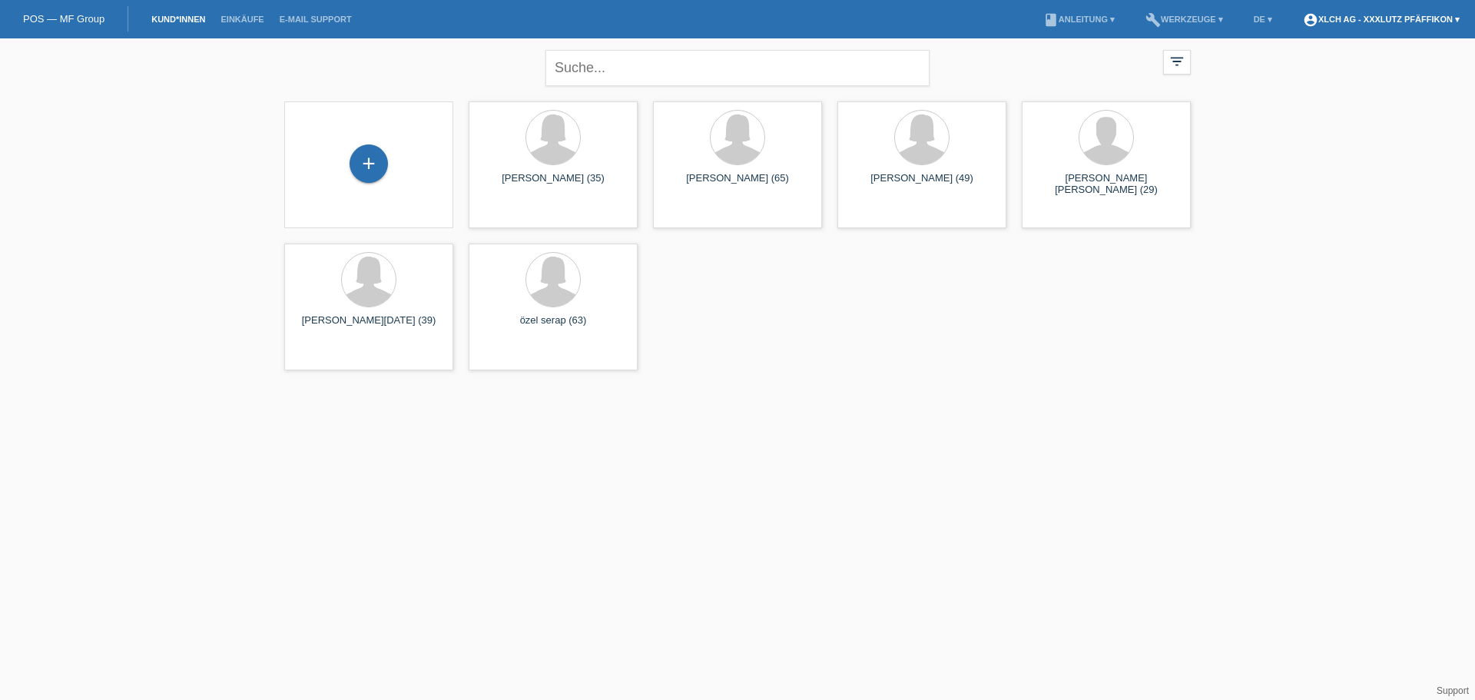
click at [1362, 16] on link "account_circle XLCH AG - XXXLutz Pfäffikon ▾" at bounding box center [1381, 19] width 172 height 9
click at [1297, 79] on link "Logout" at bounding box center [1301, 80] width 31 height 12
